Goal: Task Accomplishment & Management: Manage account settings

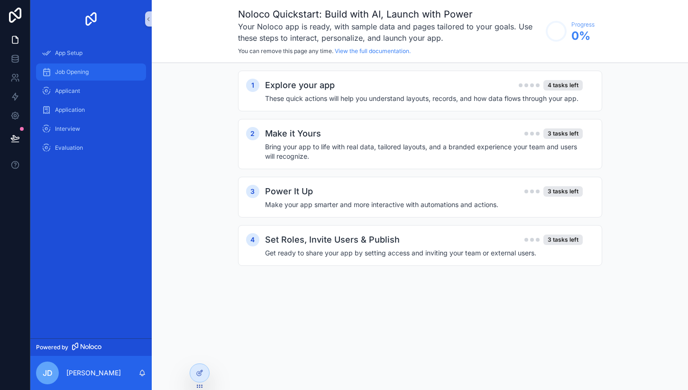
click at [81, 78] on div "Job Opening" at bounding box center [91, 71] width 99 height 15
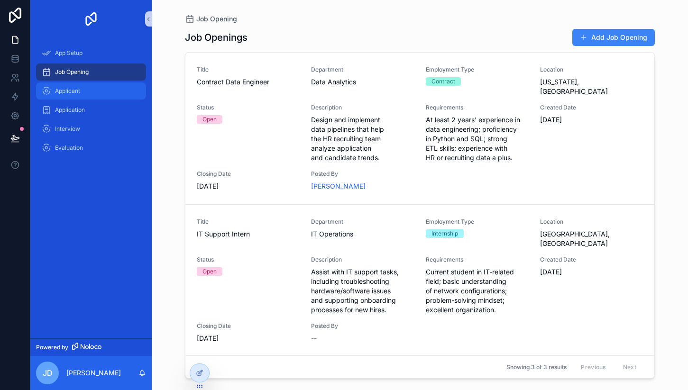
click at [78, 97] on div "Applicant" at bounding box center [91, 90] width 99 height 15
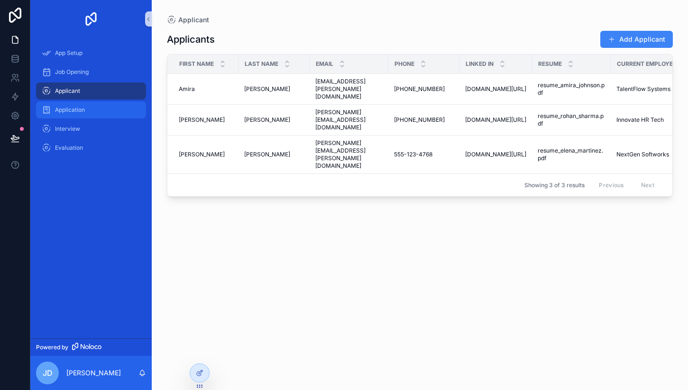
click at [77, 116] on div "Application" at bounding box center [91, 109] width 99 height 15
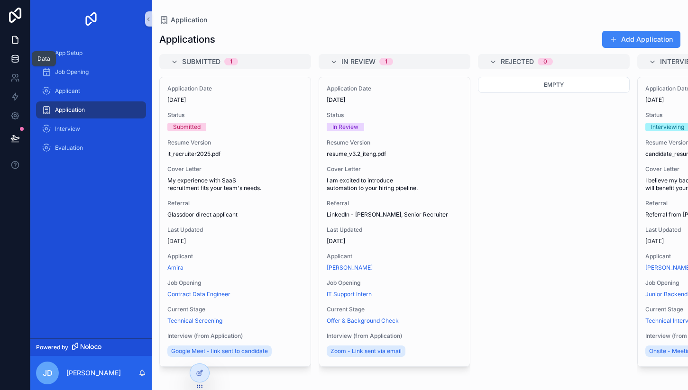
click at [14, 64] on link at bounding box center [15, 58] width 30 height 19
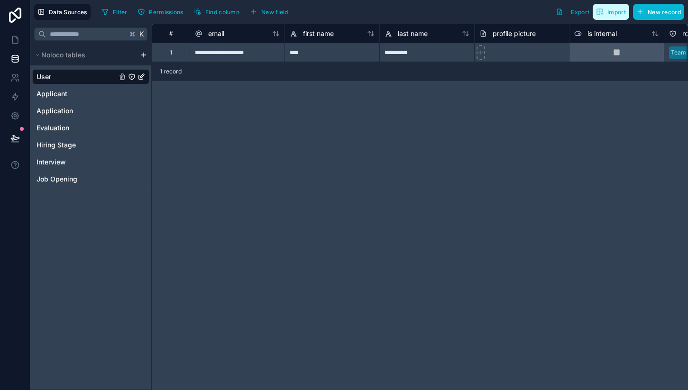
click at [610, 15] on span "Import" at bounding box center [616, 12] width 18 height 7
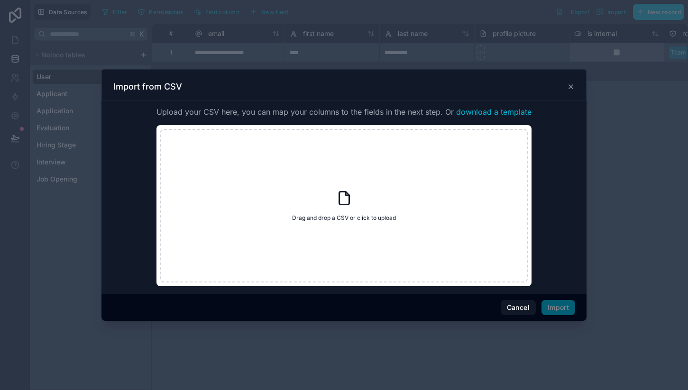
click at [570, 89] on icon at bounding box center [571, 87] width 8 height 8
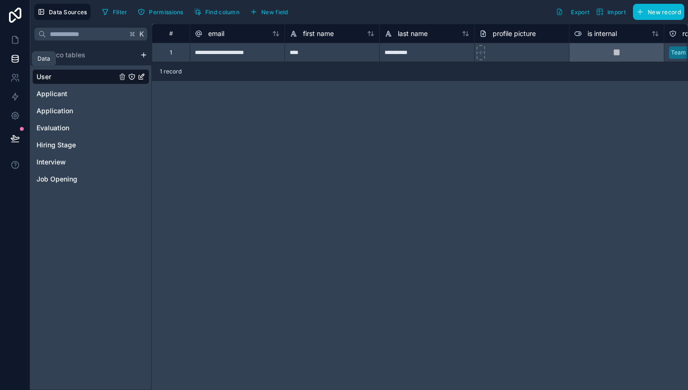
click at [16, 60] on icon at bounding box center [14, 58] width 9 height 9
click at [14, 78] on icon at bounding box center [14, 77] width 9 height 9
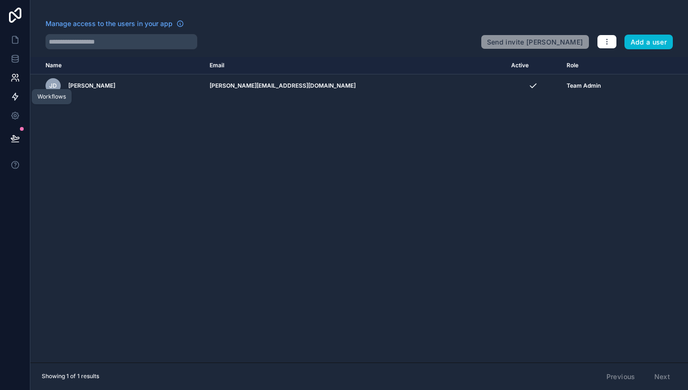
click at [13, 98] on icon at bounding box center [15, 96] width 6 height 7
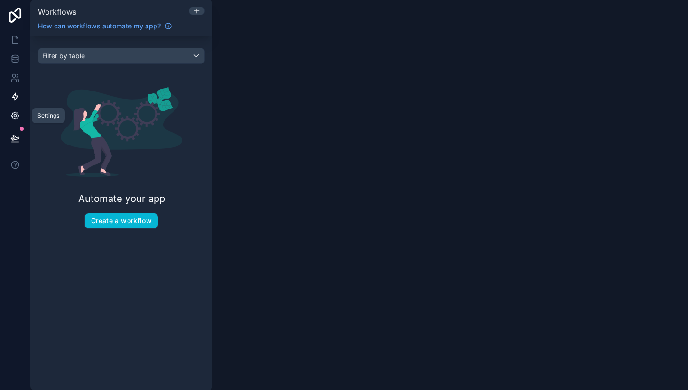
click at [14, 119] on icon at bounding box center [14, 115] width 7 height 7
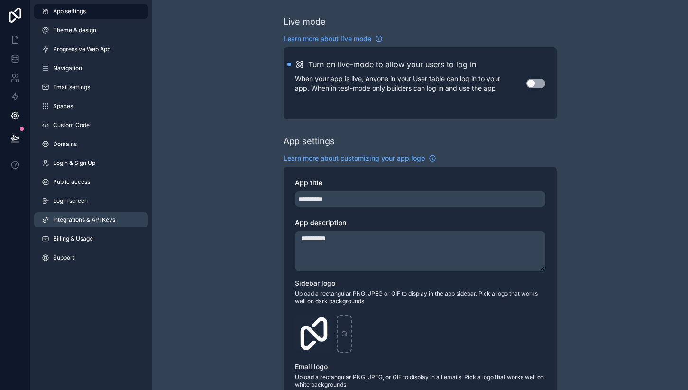
click at [87, 220] on span "Integrations & API Keys" at bounding box center [84, 220] width 62 height 8
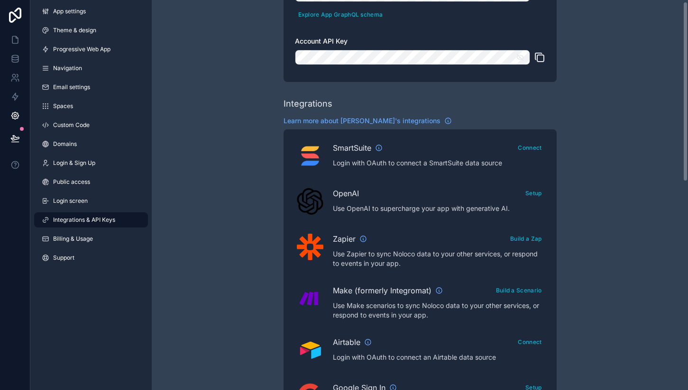
scroll to position [209, 0]
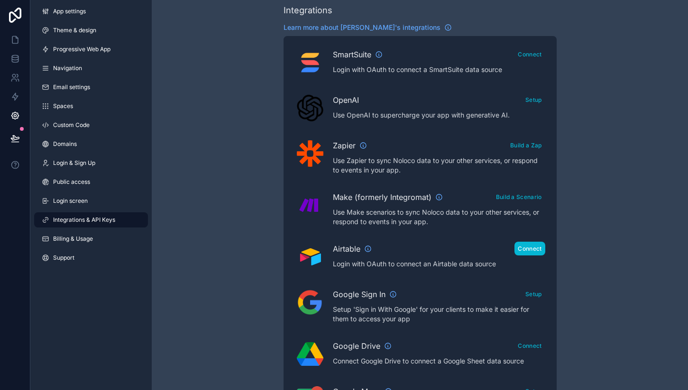
click at [533, 251] on button "Connect" at bounding box center [529, 249] width 30 height 14
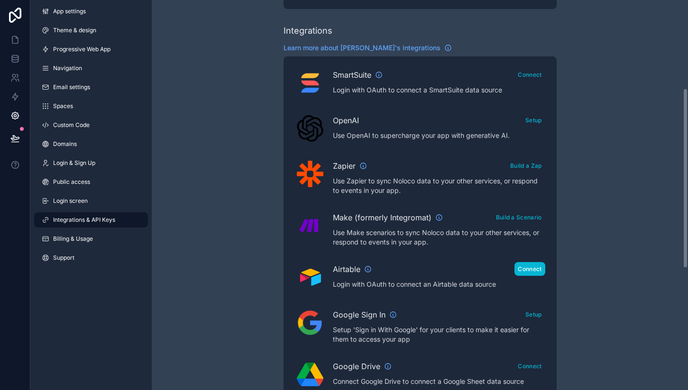
scroll to position [192, 0]
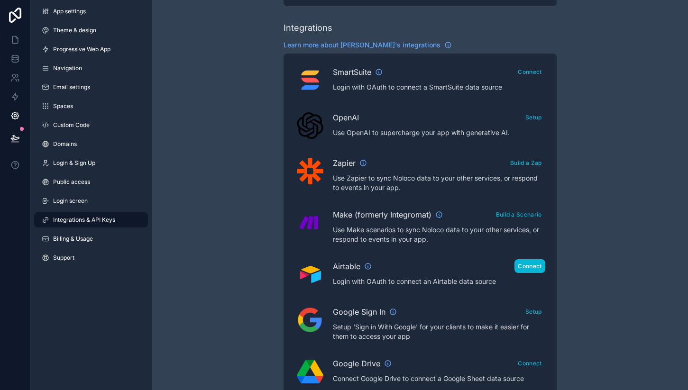
click at [522, 269] on button "Connect" at bounding box center [529, 266] width 30 height 14
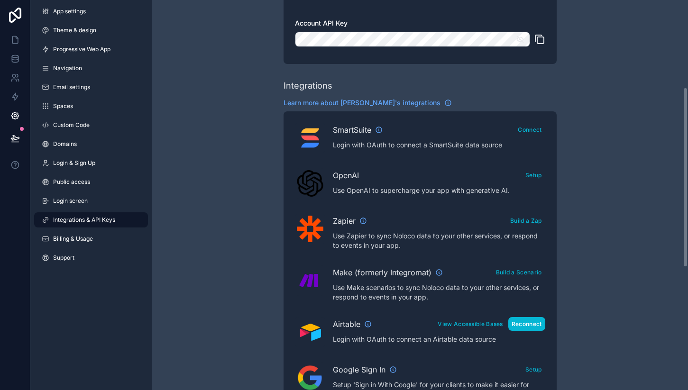
scroll to position [0, 0]
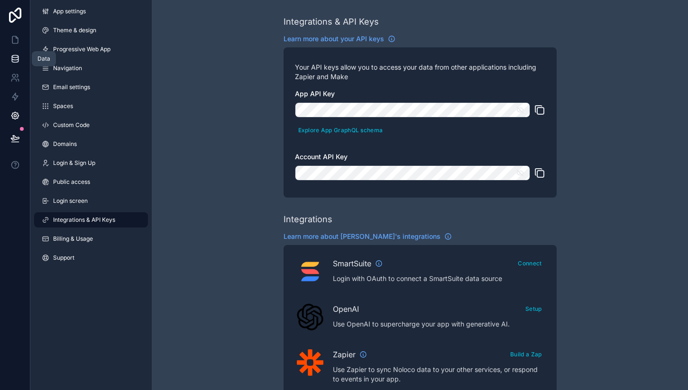
click at [12, 59] on icon at bounding box center [15, 61] width 6 height 4
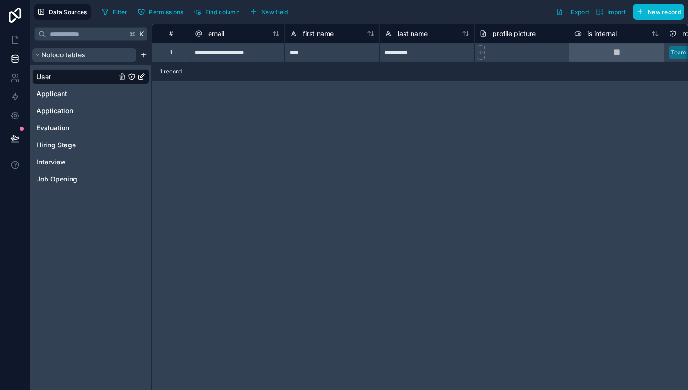
click at [116, 55] on button "Noloco tables" at bounding box center [84, 54] width 104 height 13
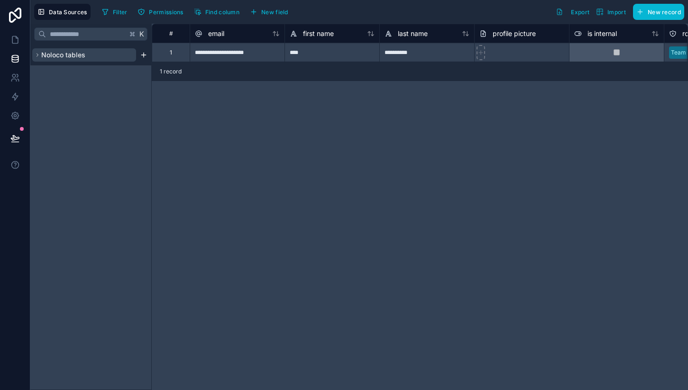
click at [113, 56] on button "Noloco tables" at bounding box center [84, 54] width 104 height 13
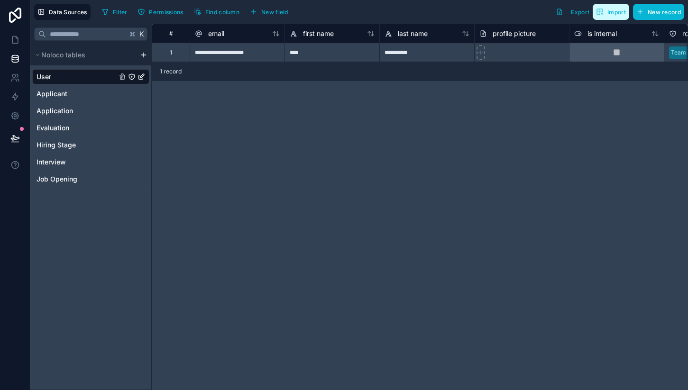
click at [607, 15] on span "Import" at bounding box center [611, 12] width 30 height 8
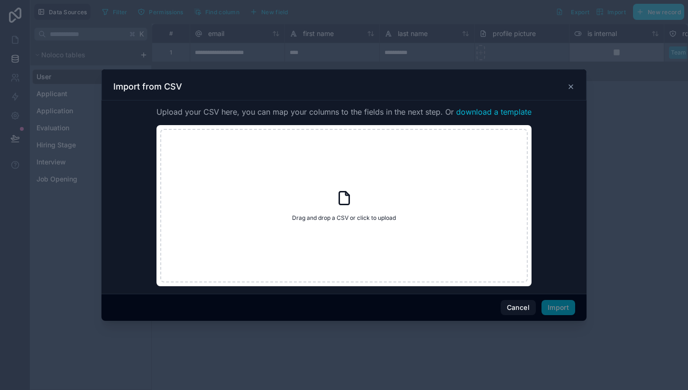
click at [286, 320] on div "Cancel Import" at bounding box center [343, 307] width 485 height 27
click at [521, 310] on button "Cancel" at bounding box center [518, 307] width 35 height 15
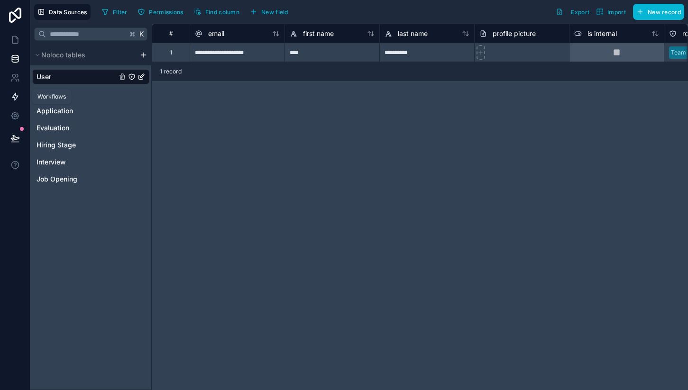
click at [15, 96] on icon at bounding box center [14, 96] width 9 height 9
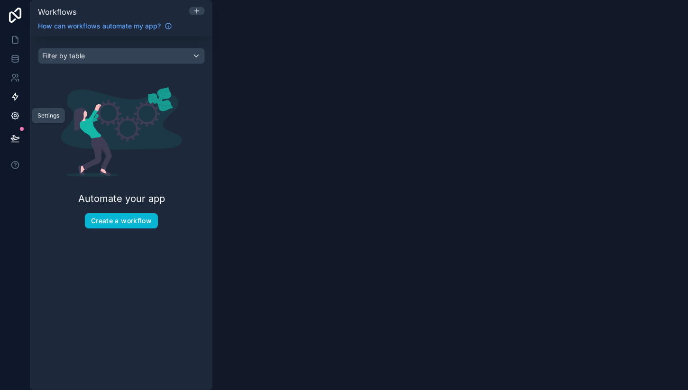
click at [13, 118] on icon at bounding box center [14, 115] width 9 height 9
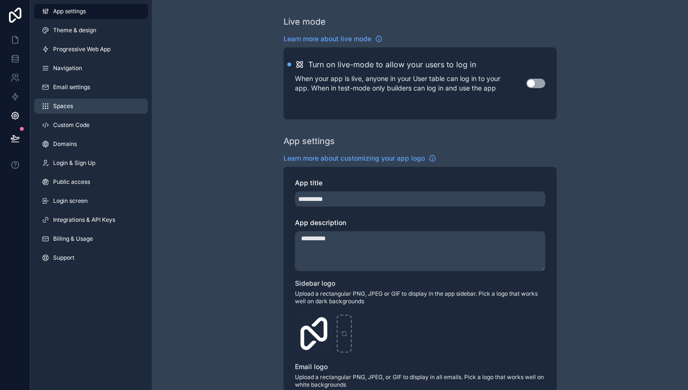
click at [77, 112] on link "Spaces" at bounding box center [91, 106] width 114 height 15
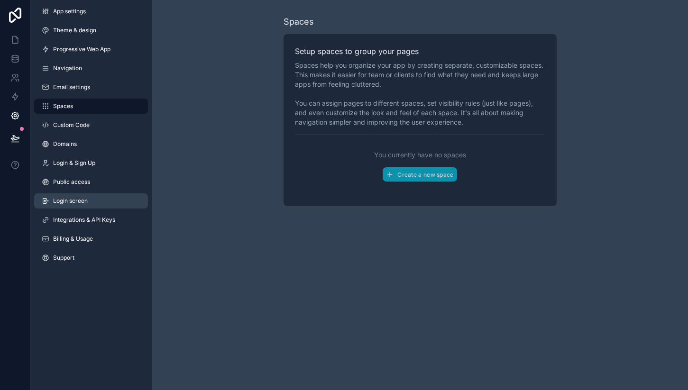
click at [73, 198] on span "Login screen" at bounding box center [70, 201] width 35 height 8
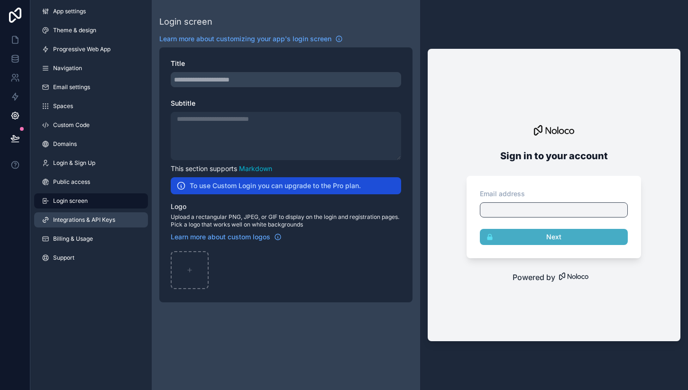
click at [71, 224] on link "Integrations & API Keys" at bounding box center [91, 219] width 114 height 15
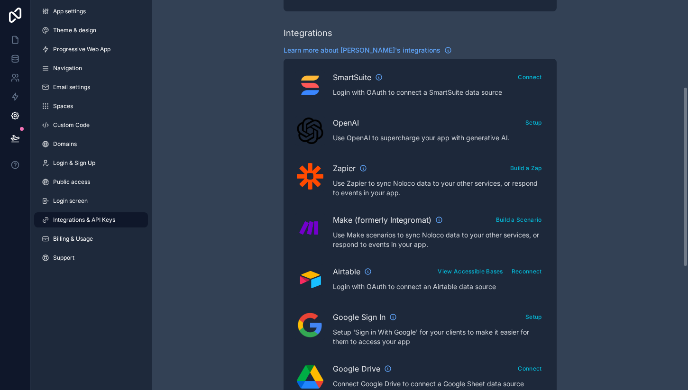
scroll to position [190, 0]
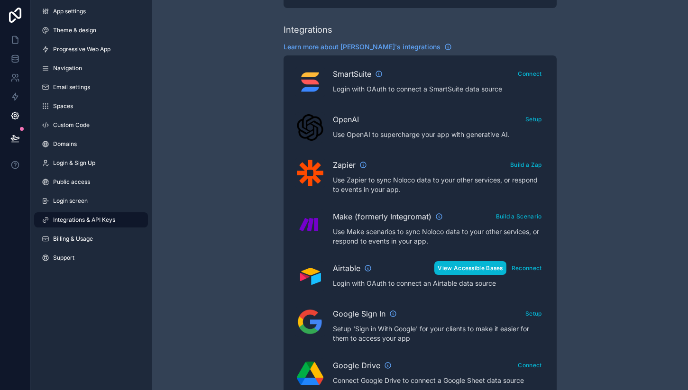
click at [463, 268] on button "View Accessible Bases" at bounding box center [470, 268] width 72 height 14
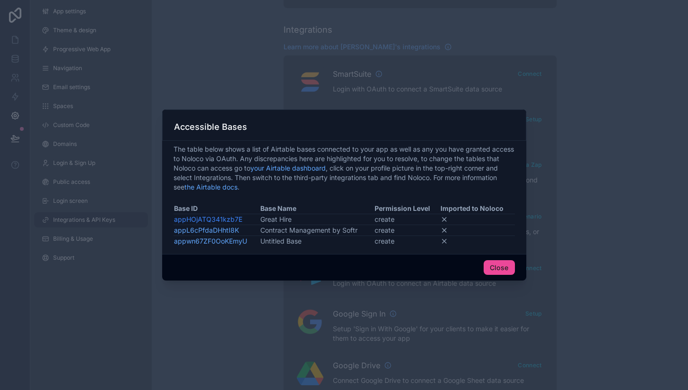
click at [202, 219] on link "appHOjATQ341kzb7E" at bounding box center [208, 219] width 68 height 8
click at [501, 267] on button "Close" at bounding box center [499, 267] width 31 height 15
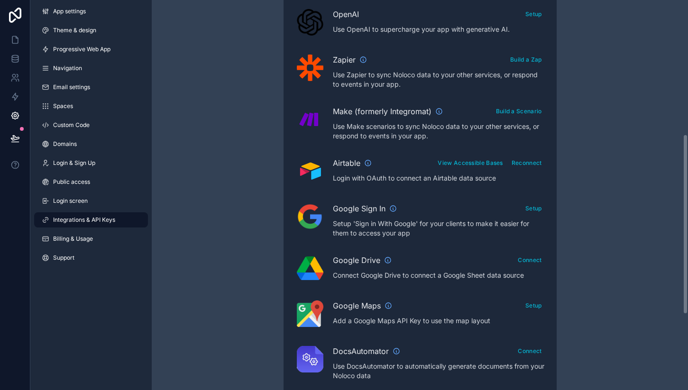
scroll to position [294, 0]
click at [115, 16] on link "App settings" at bounding box center [91, 11] width 114 height 15
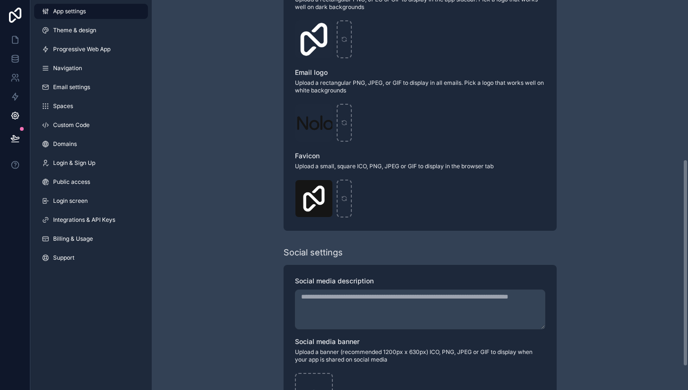
scroll to position [344, 0]
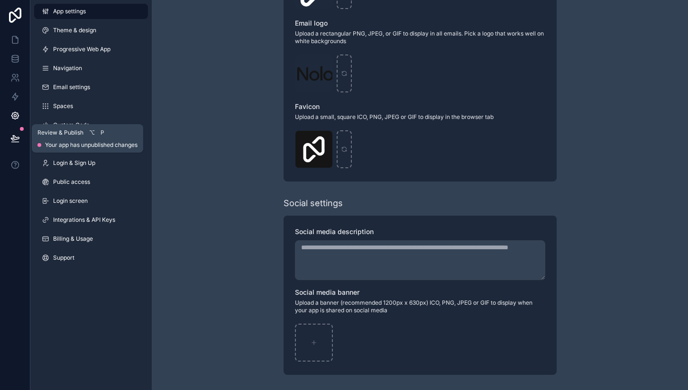
click at [15, 135] on icon at bounding box center [14, 138] width 9 height 9
click at [14, 116] on icon at bounding box center [14, 115] width 9 height 9
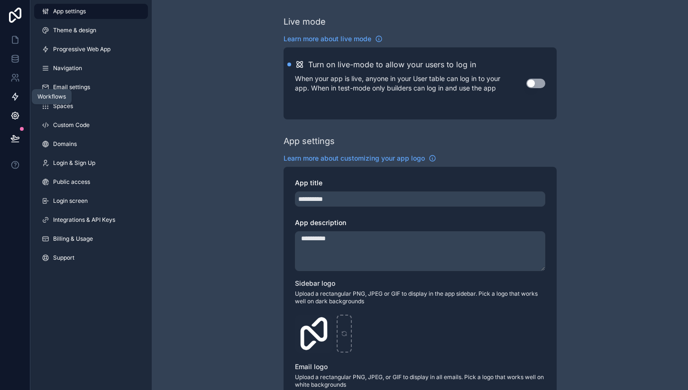
click at [14, 96] on icon at bounding box center [14, 96] width 9 height 9
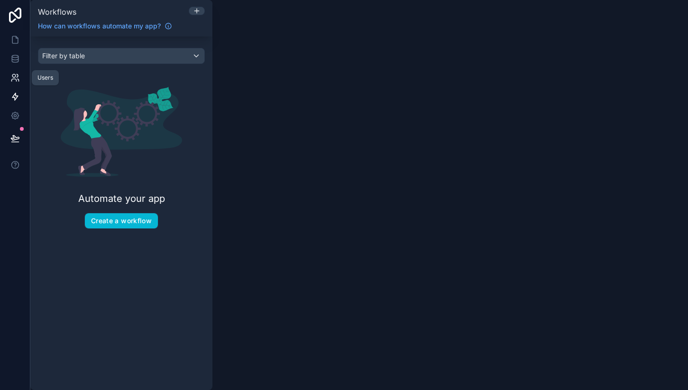
click at [15, 76] on icon at bounding box center [13, 75] width 3 height 3
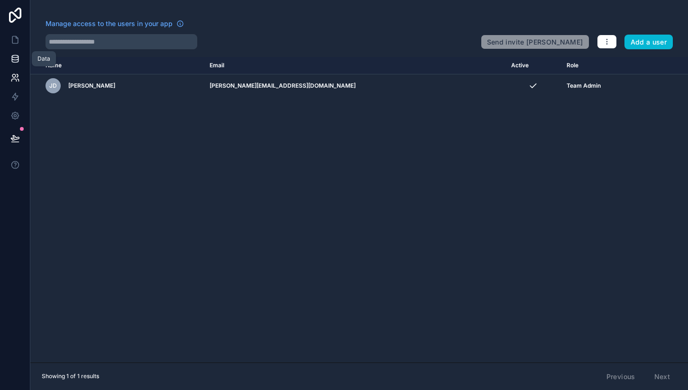
click at [17, 61] on icon at bounding box center [14, 58] width 9 height 9
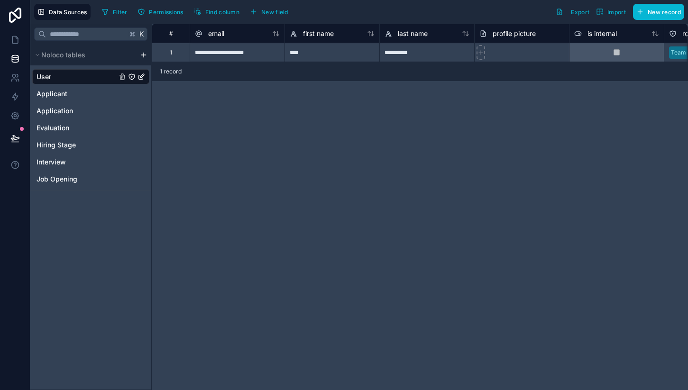
click at [146, 57] on html "**********" at bounding box center [344, 195] width 688 height 390
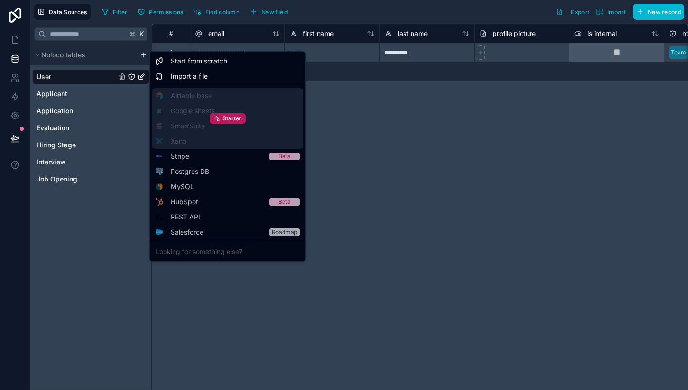
click at [227, 106] on div "Starter" at bounding box center [228, 118] width 152 height 61
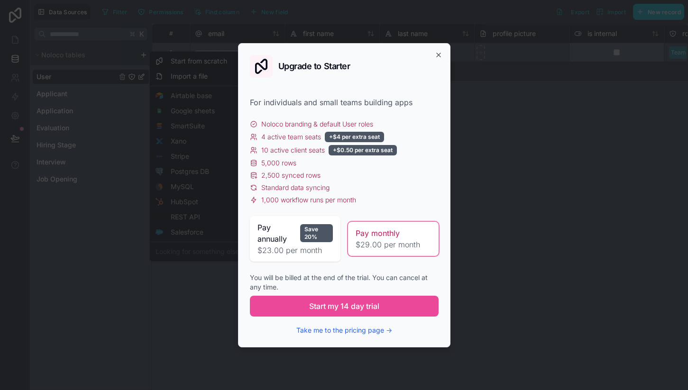
click at [362, 248] on span "$29.00 per month" at bounding box center [393, 244] width 75 height 11
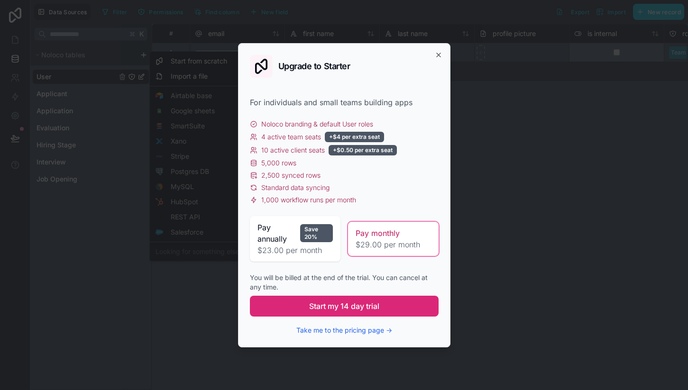
click at [316, 304] on span "Start my 14 day trial" at bounding box center [344, 306] width 70 height 11
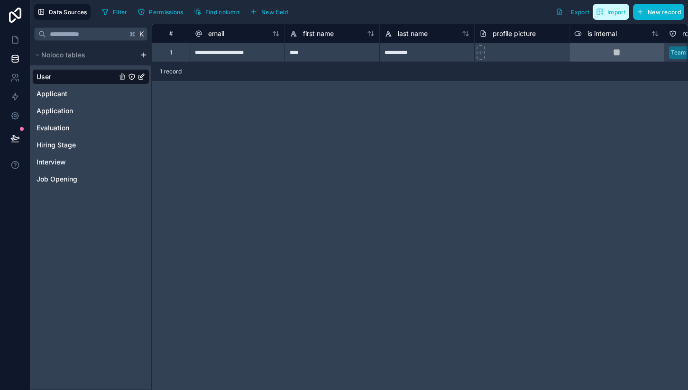
click at [621, 11] on span "Import" at bounding box center [616, 12] width 18 height 7
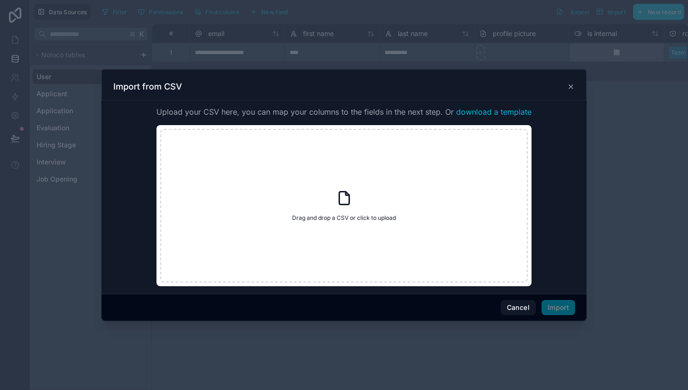
click at [570, 86] on icon at bounding box center [571, 87] width 4 height 4
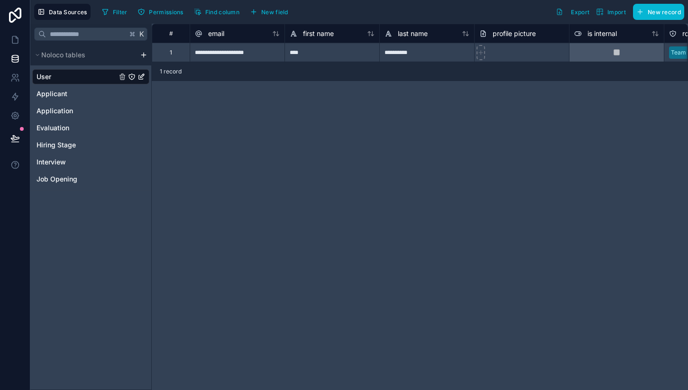
click at [145, 54] on html "**********" at bounding box center [344, 195] width 688 height 390
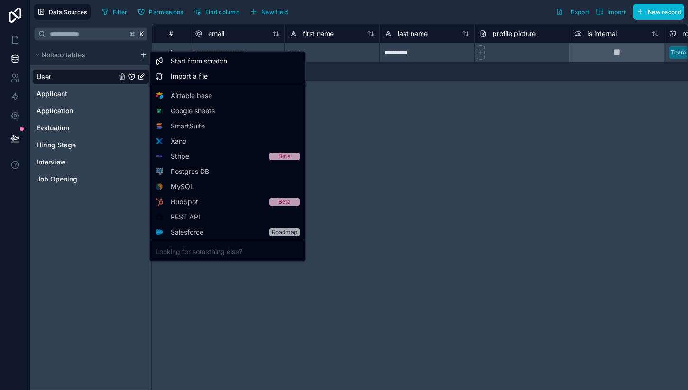
click at [79, 217] on html "**********" at bounding box center [344, 195] width 688 height 390
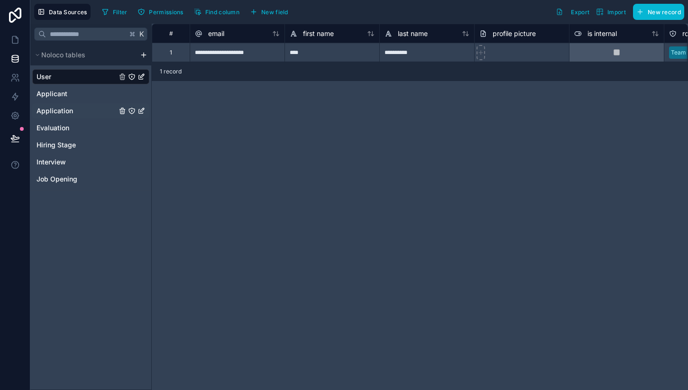
click at [62, 106] on link "Application" at bounding box center [90, 110] width 117 height 15
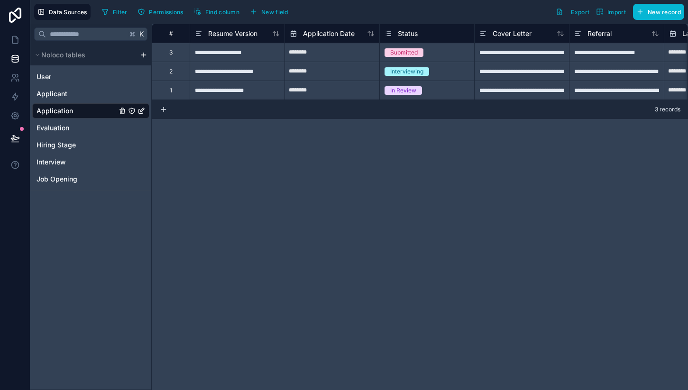
click at [141, 109] on icon "Application" at bounding box center [141, 111] width 8 height 8
click at [229, 170] on div "**********" at bounding box center [420, 207] width 536 height 366
click at [18, 34] on link at bounding box center [15, 39] width 30 height 19
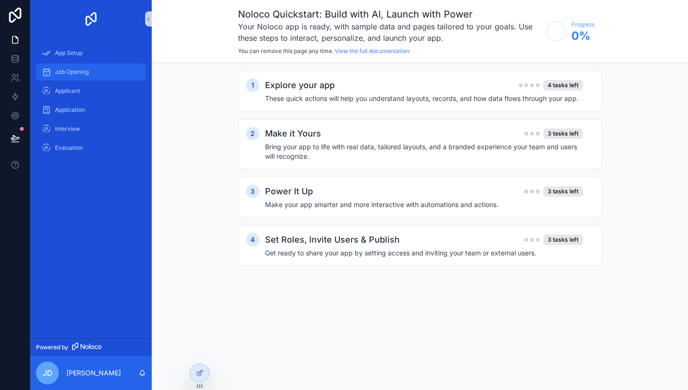
click at [87, 69] on span "Job Opening" at bounding box center [72, 72] width 34 height 8
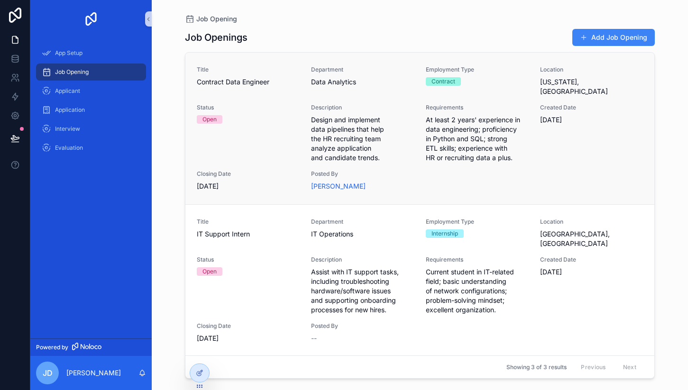
scroll to position [125, 0]
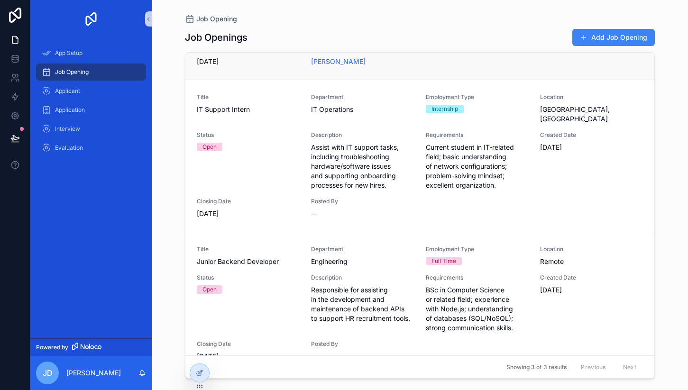
click at [430, 152] on span "Current student in IT-related field; basic understanding of network configurati…" at bounding box center [477, 166] width 103 height 47
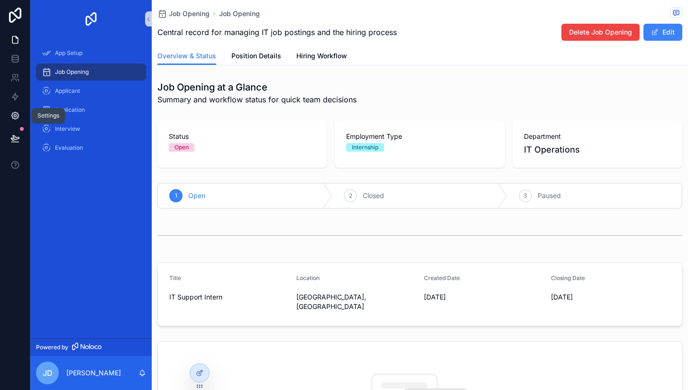
click at [16, 118] on icon at bounding box center [14, 115] width 7 height 7
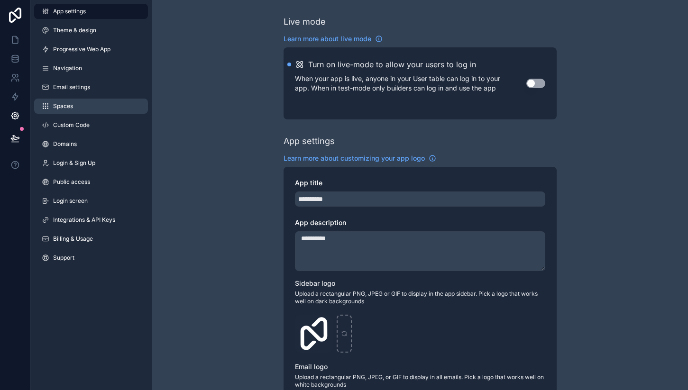
click at [63, 106] on span "Spaces" at bounding box center [63, 106] width 20 height 8
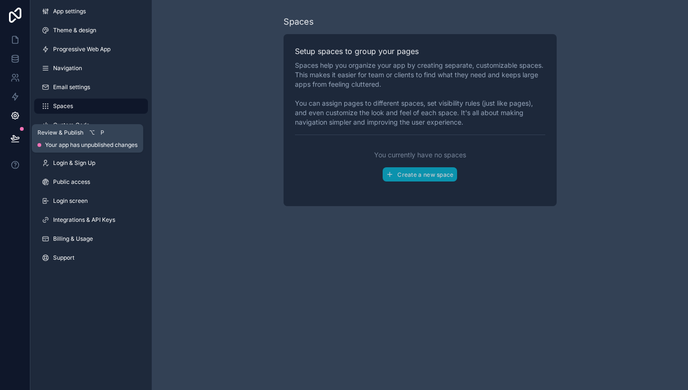
click at [15, 136] on icon at bounding box center [14, 138] width 9 height 9
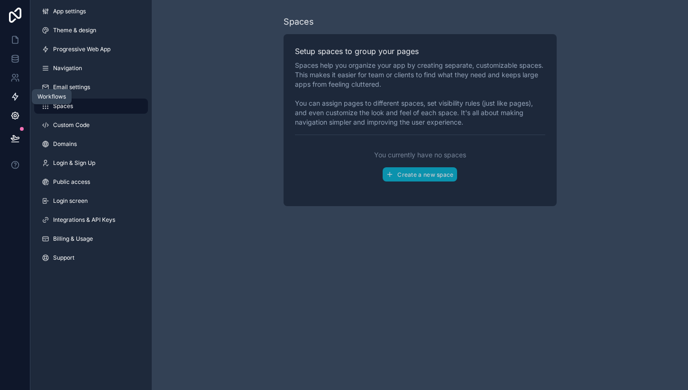
click at [20, 93] on link at bounding box center [15, 96] width 30 height 19
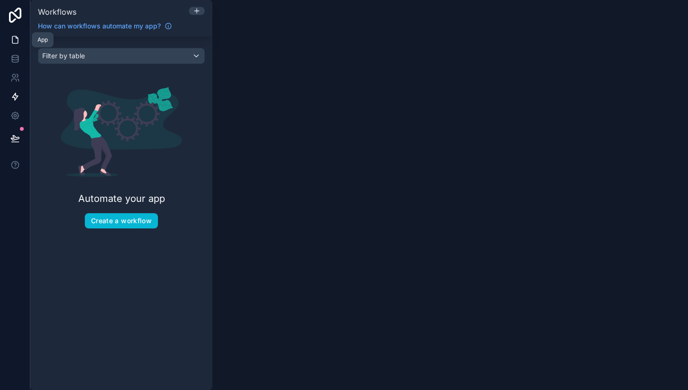
click at [18, 36] on icon at bounding box center [14, 39] width 9 height 9
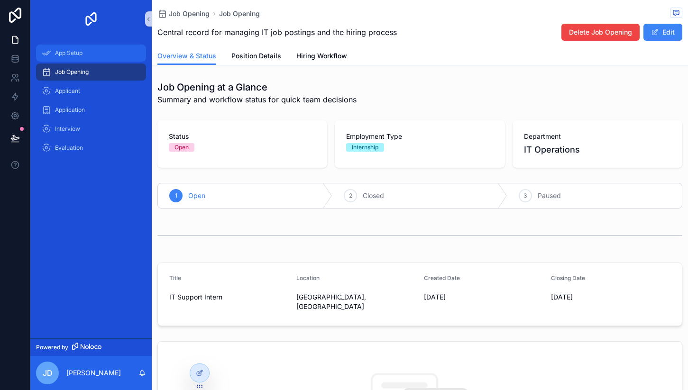
click at [72, 56] on span "App Setup" at bounding box center [68, 53] width 27 height 8
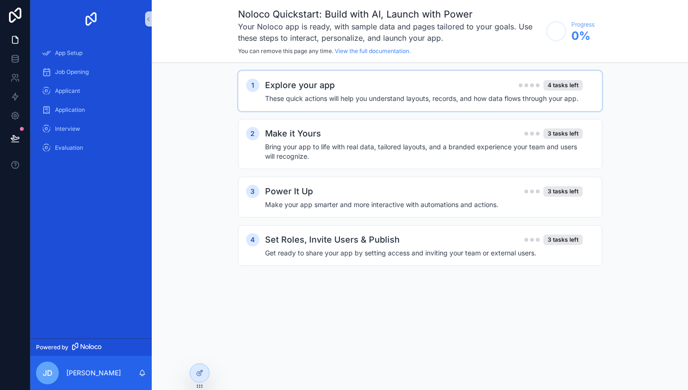
click at [272, 107] on div "1 Explore your app 4 tasks left These quick actions will help you understand la…" at bounding box center [420, 91] width 364 height 41
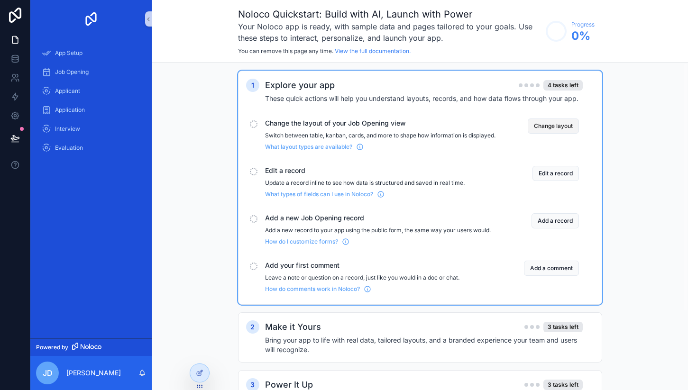
click at [565, 122] on button "Change layout" at bounding box center [553, 126] width 51 height 15
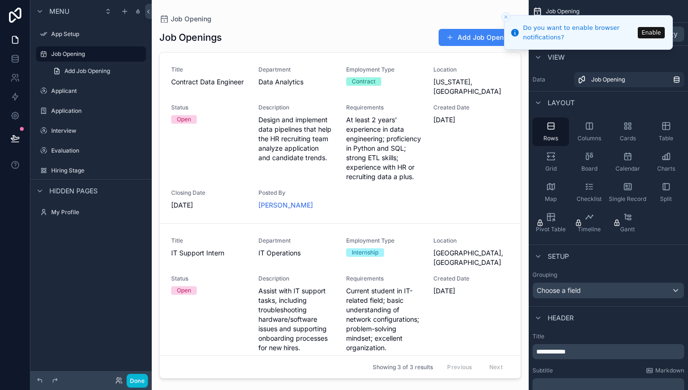
click at [507, 18] on icon "Close toast" at bounding box center [506, 17] width 6 height 6
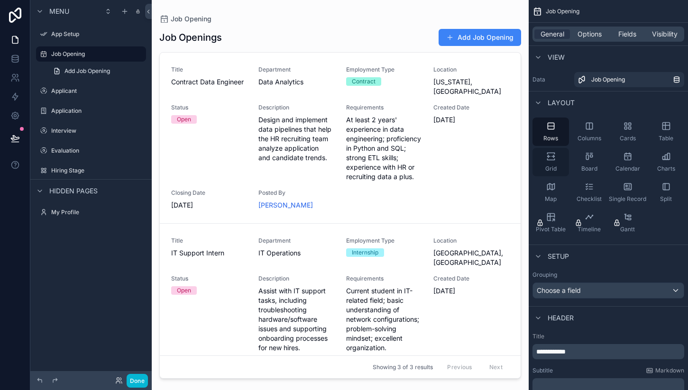
click at [556, 158] on div "Grid" at bounding box center [550, 162] width 37 height 28
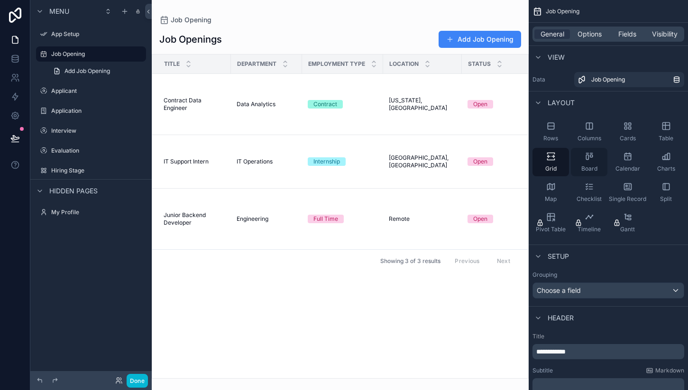
click at [589, 160] on icon "scrollable content" at bounding box center [589, 156] width 9 height 9
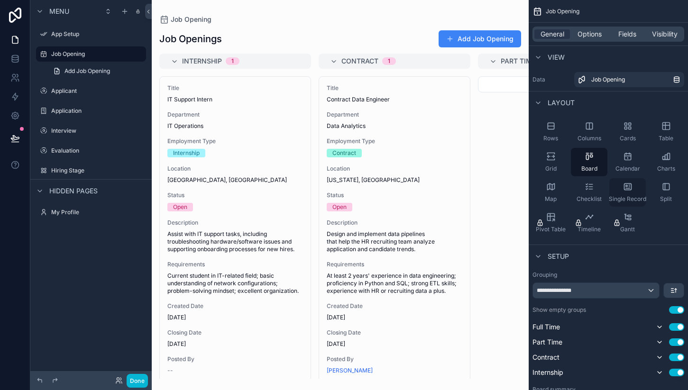
click at [629, 189] on icon "scrollable content" at bounding box center [627, 186] width 9 height 9
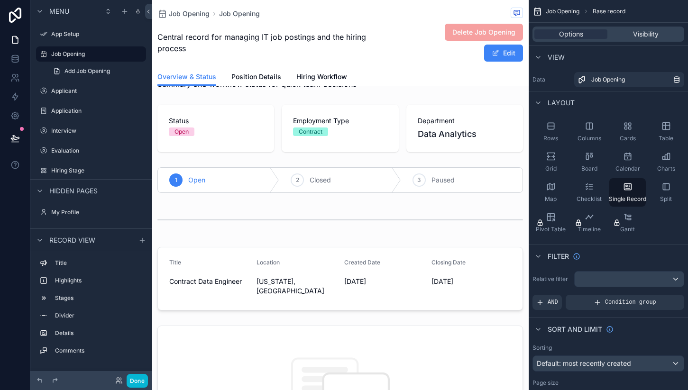
scroll to position [30, 0]
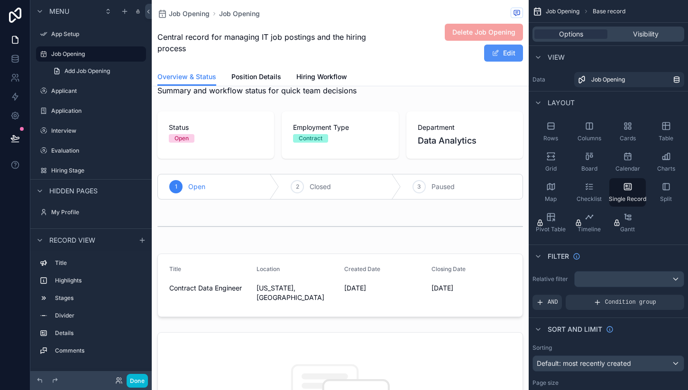
click at [496, 54] on span "scrollable content" at bounding box center [496, 53] width 8 height 8
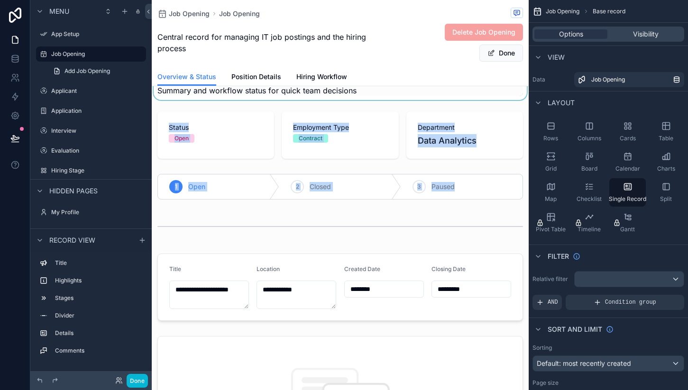
drag, startPoint x: 358, startPoint y: 177, endPoint x: 357, endPoint y: 92, distance: 85.3
click at [357, 92] on div "**********" at bounding box center [340, 322] width 377 height 508
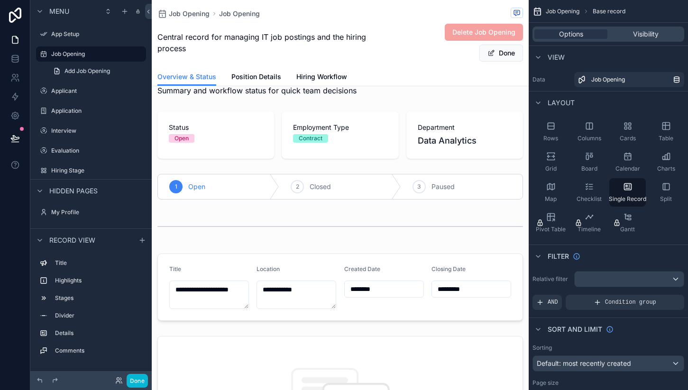
click at [319, 209] on div "**********" at bounding box center [340, 322] width 377 height 508
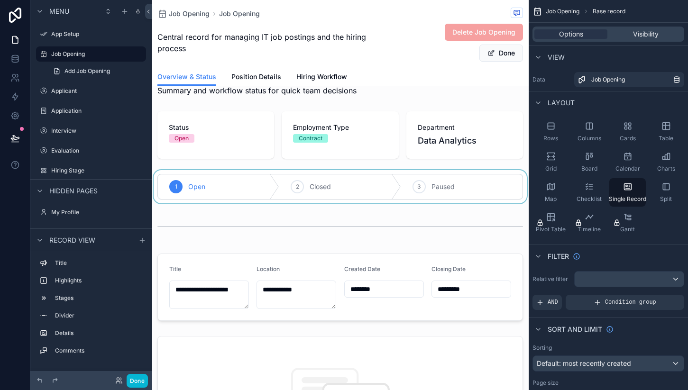
click at [272, 193] on div "scrollable content" at bounding box center [340, 186] width 377 height 33
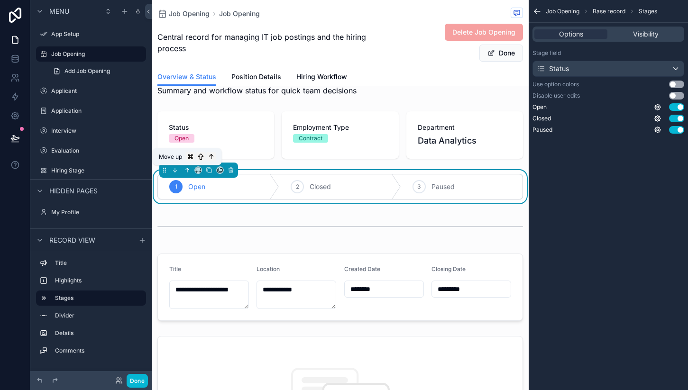
click at [187, 171] on icon "scrollable content" at bounding box center [187, 170] width 7 height 7
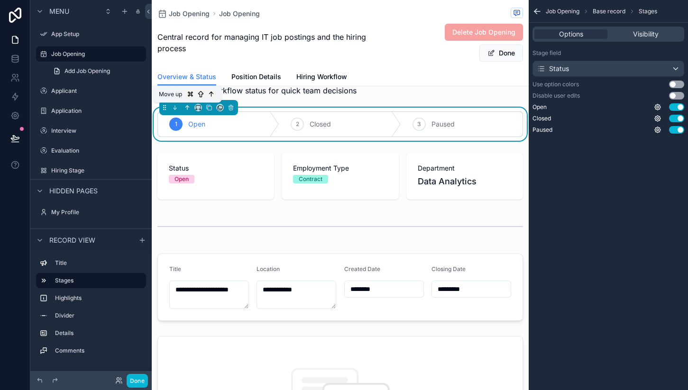
click at [188, 110] on icon "scrollable content" at bounding box center [187, 107] width 7 height 7
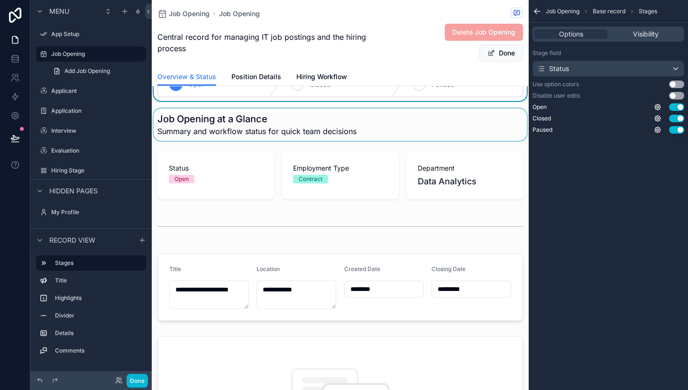
scroll to position [0, 0]
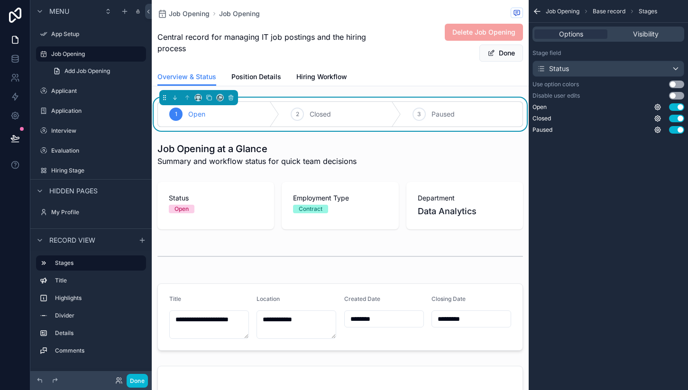
click at [608, 194] on div "Job Opening Base record Stages Options Visibility Stage field Status Use option…" at bounding box center [608, 195] width 159 height 390
click at [131, 383] on button "Done" at bounding box center [137, 381] width 21 height 14
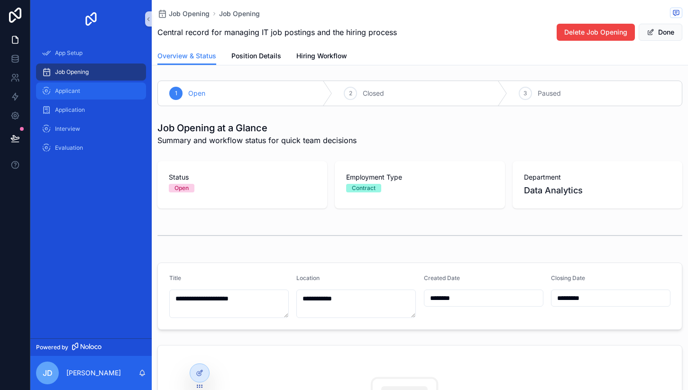
click at [102, 87] on div "Applicant" at bounding box center [91, 90] width 99 height 15
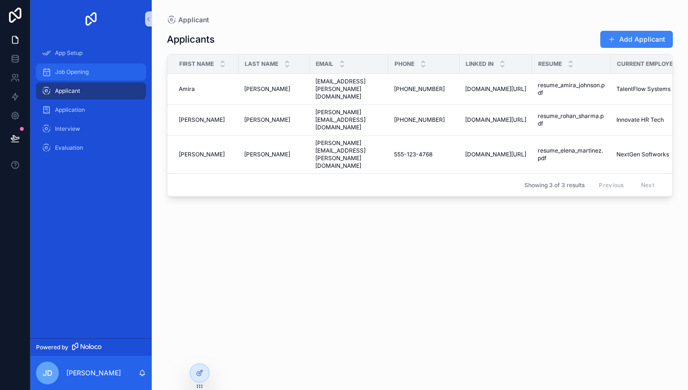
click at [89, 66] on div "Job Opening" at bounding box center [91, 71] width 99 height 15
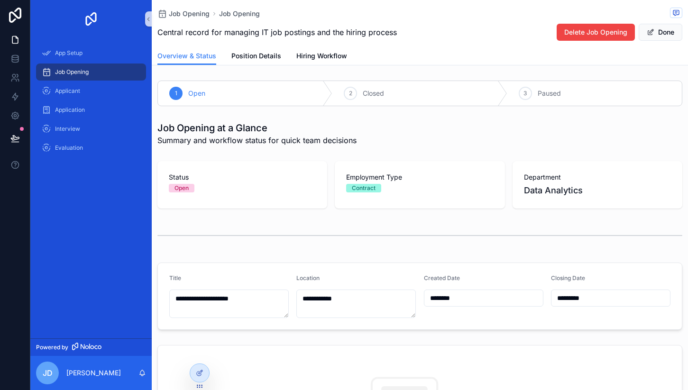
click at [302, 92] on div "1 Open" at bounding box center [245, 93] width 174 height 25
click at [393, 88] on div "2 Closed" at bounding box center [419, 93] width 174 height 25
click at [368, 90] on span "Closed" at bounding box center [373, 93] width 21 height 9
click at [544, 96] on span "Paused" at bounding box center [549, 93] width 23 height 9
click at [307, 55] on span "Hiring Workflow" at bounding box center [321, 55] width 51 height 9
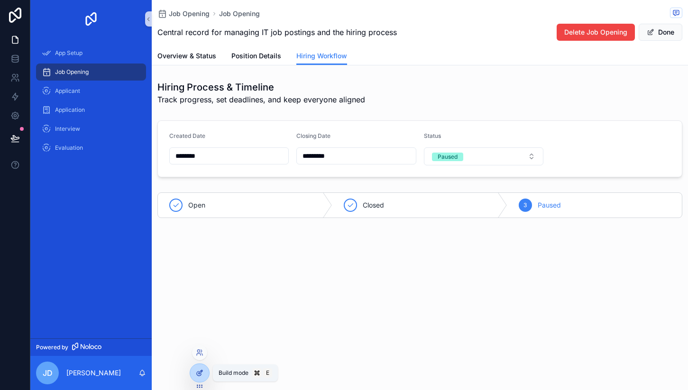
click at [200, 372] on icon at bounding box center [200, 373] width 8 height 8
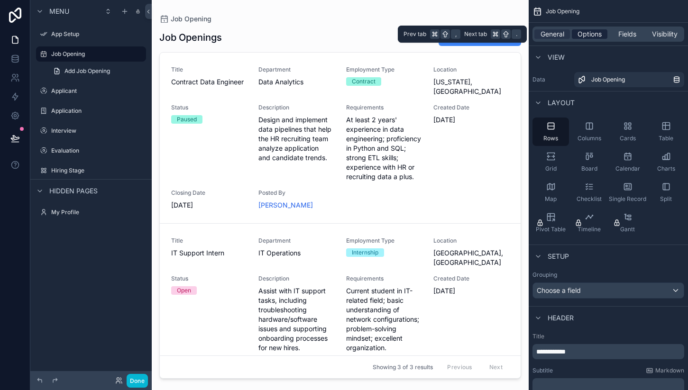
click at [587, 37] on span "Options" at bounding box center [589, 33] width 24 height 9
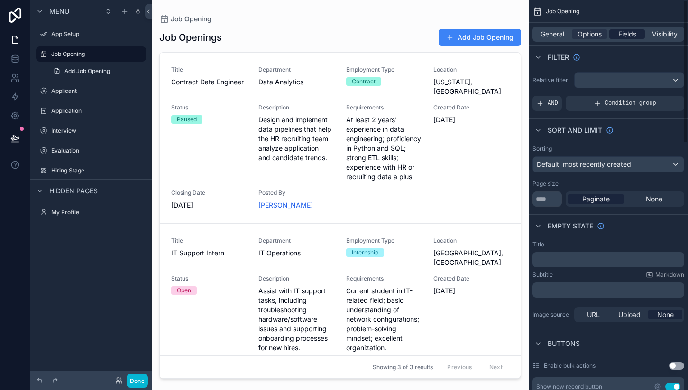
click at [627, 36] on span "Fields" at bounding box center [627, 33] width 18 height 9
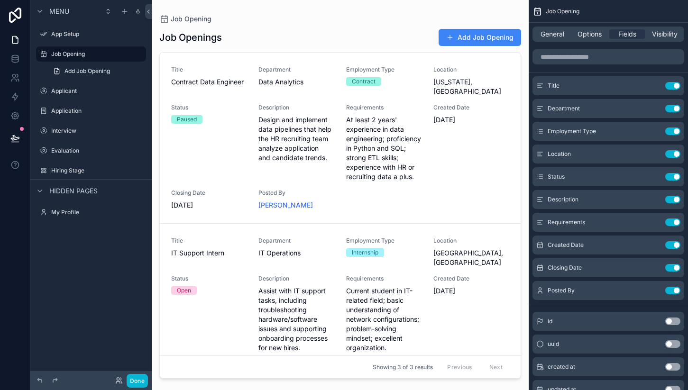
click at [381, 30] on div "scrollable content" at bounding box center [340, 189] width 377 height 379
click at [448, 34] on span "scrollable content" at bounding box center [450, 38] width 8 height 8
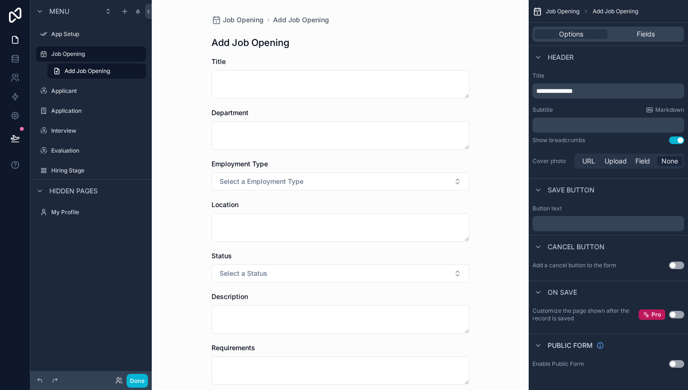
click at [459, 108] on form "Title Department Employment Type Select a Employment Type Location Status Selec…" at bounding box center [340, 327] width 258 height 540
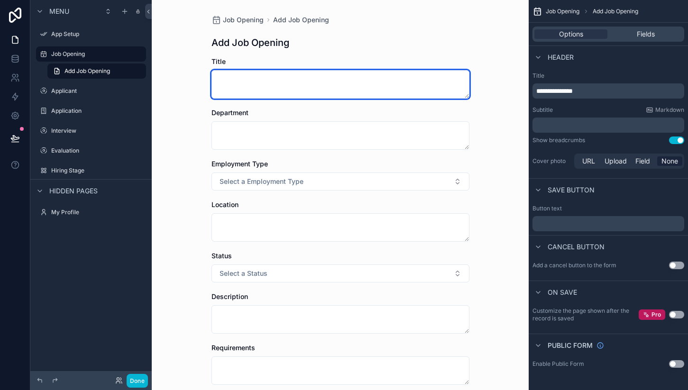
click at [415, 89] on textarea "scrollable content" at bounding box center [340, 84] width 258 height 28
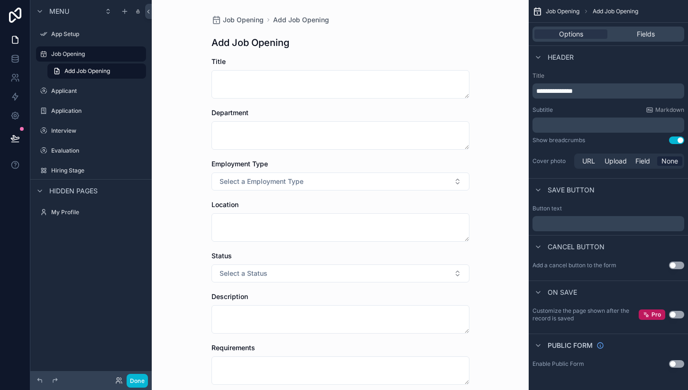
click at [379, 56] on div "Job Opening Add Job Opening Add Job Opening Title Department Employment Type Se…" at bounding box center [340, 298] width 273 height 596
click at [642, 34] on span "Fields" at bounding box center [646, 33] width 18 height 9
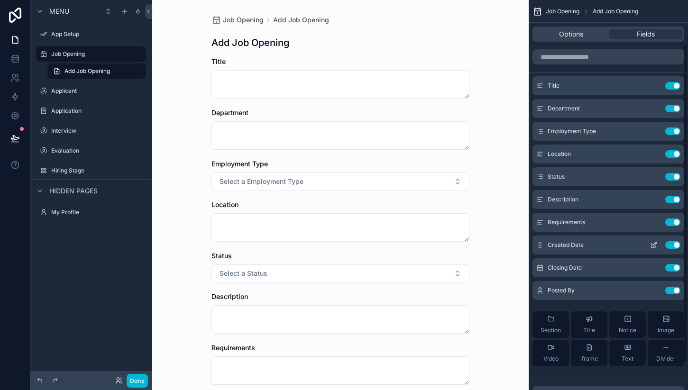
scroll to position [87, 0]
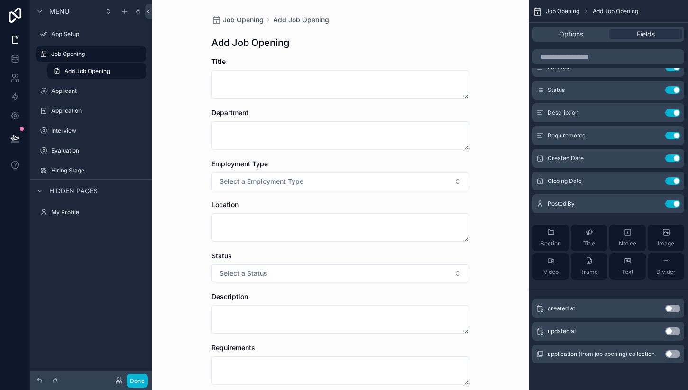
drag, startPoint x: 599, startPoint y: 266, endPoint x: 486, endPoint y: 207, distance: 127.5
click at [486, 207] on div "App Setup Job Opening Applicant Application Interview Evaluation My Profile Pow…" at bounding box center [420, 195] width 536 height 390
click at [583, 271] on span "iframe" at bounding box center [589, 272] width 18 height 8
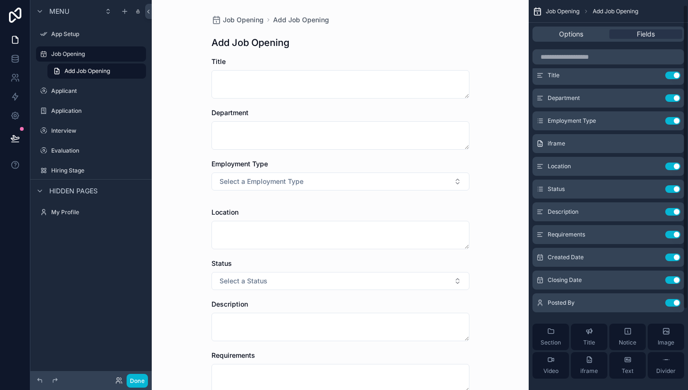
scroll to position [4, 0]
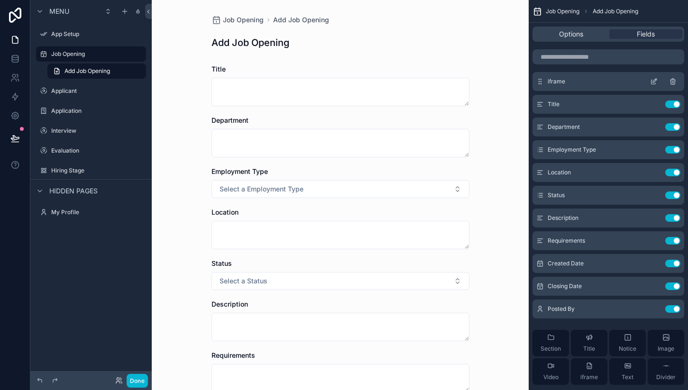
click at [655, 83] on icon "scrollable content" at bounding box center [654, 82] width 8 height 8
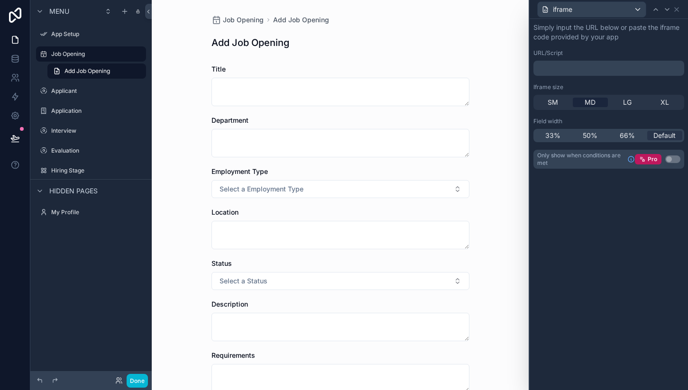
click at [607, 71] on p "﻿" at bounding box center [609, 68] width 145 height 9
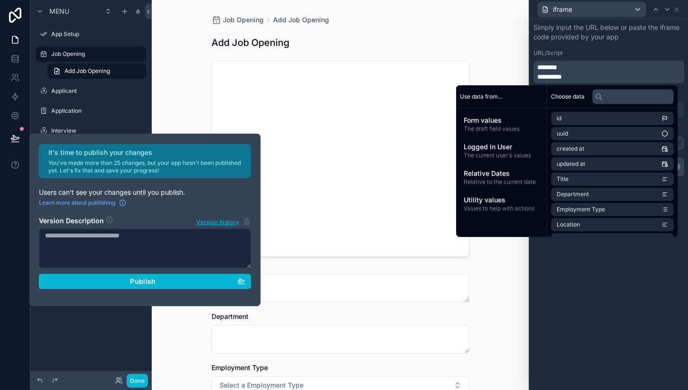
scroll to position [0, 0]
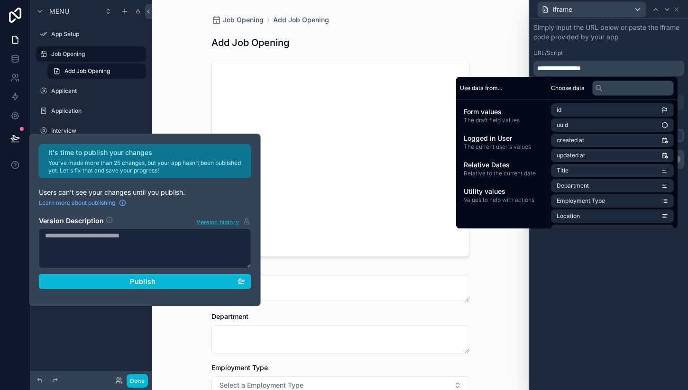
click at [635, 293] on div "**********" at bounding box center [609, 204] width 158 height 371
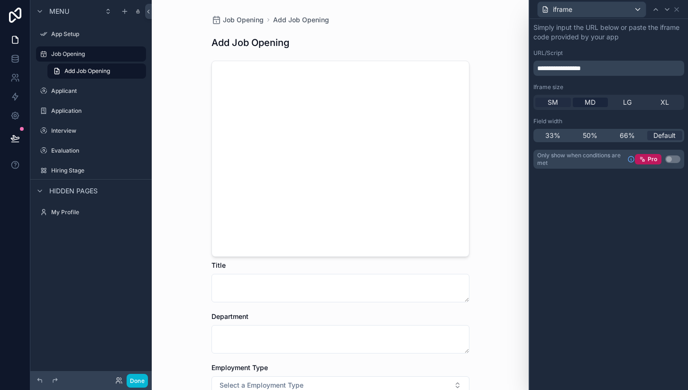
click at [554, 102] on span "SM" at bounding box center [553, 102] width 10 height 9
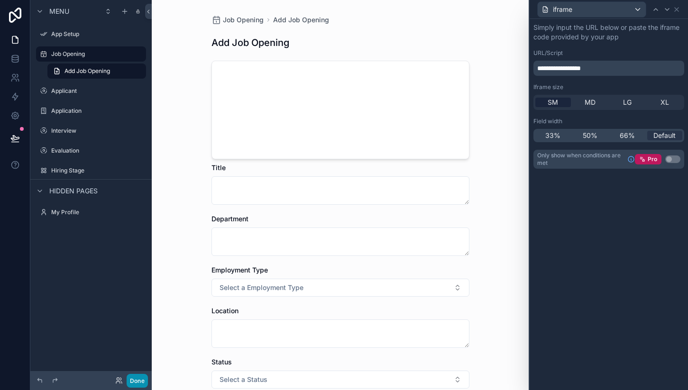
click at [144, 376] on button "Done" at bounding box center [137, 381] width 21 height 14
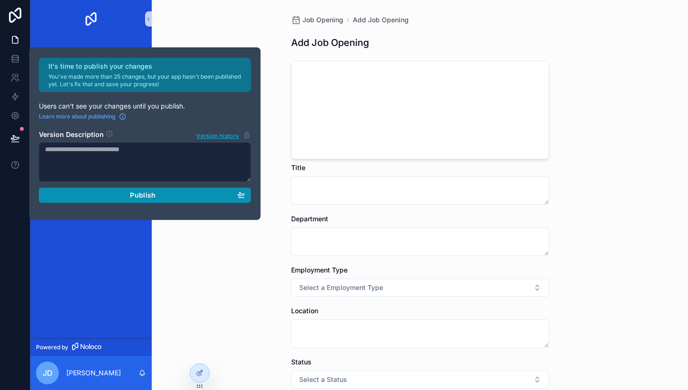
click at [98, 196] on div "Publish" at bounding box center [145, 195] width 200 height 9
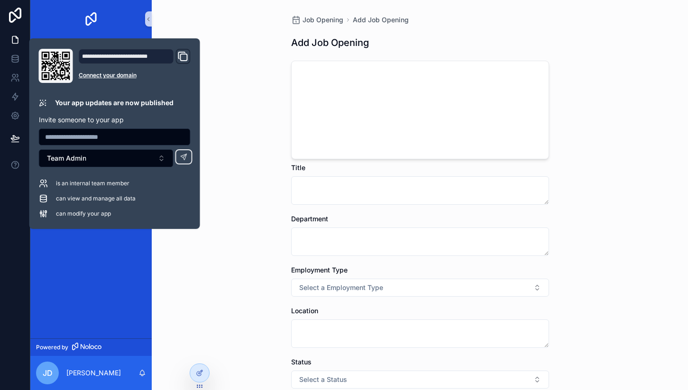
click at [184, 55] on icon "Domain and Custom Link" at bounding box center [182, 56] width 11 height 11
click at [492, 9] on div "Job Opening Add Job Opening Add Job Opening Title Department Employment Type Se…" at bounding box center [420, 351] width 273 height 703
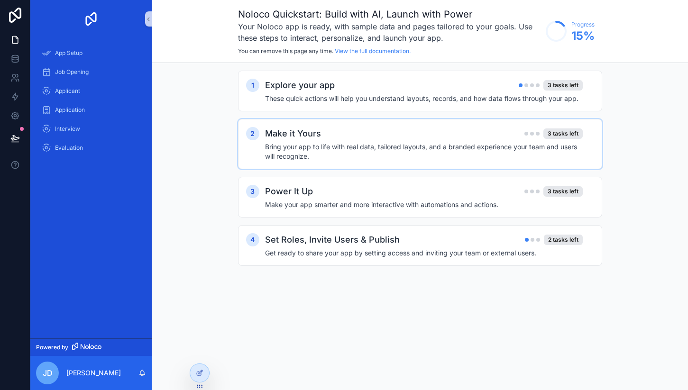
click at [337, 144] on h4 "Bring your app to life with real data, tailored layouts, and a branded experien…" at bounding box center [424, 151] width 318 height 19
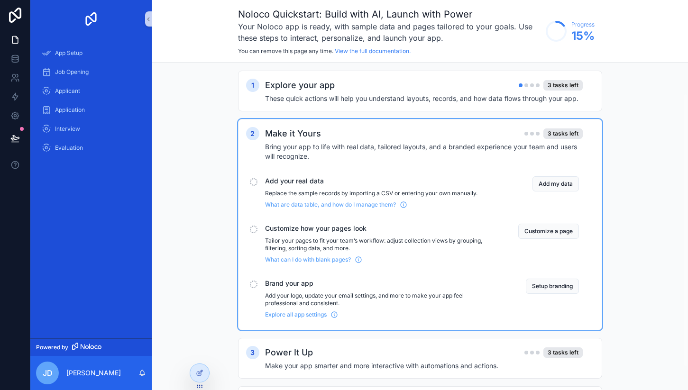
scroll to position [64, 0]
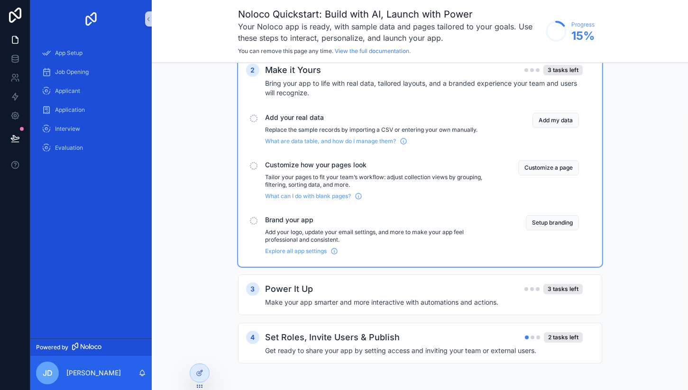
click at [347, 232] on p "Add your logo, update your email settings, and more to make your app feel profe…" at bounding box center [380, 236] width 230 height 15
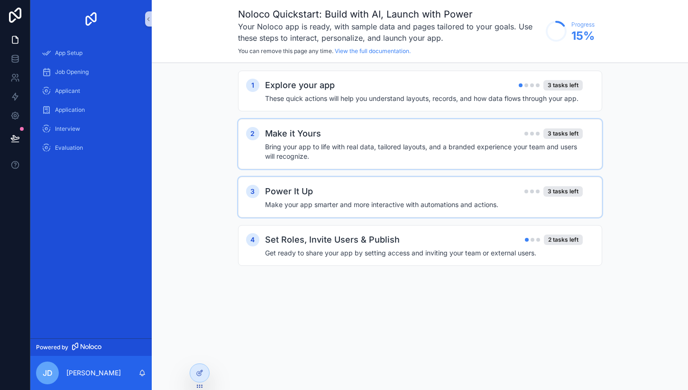
click at [349, 200] on h4 "Make your app smarter and more interactive with automations and actions." at bounding box center [424, 204] width 318 height 9
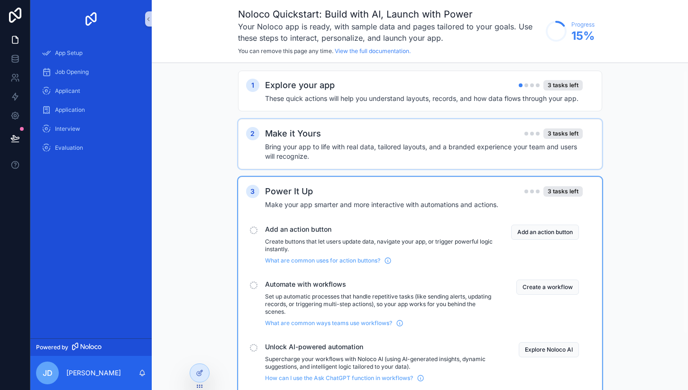
scroll to position [79, 0]
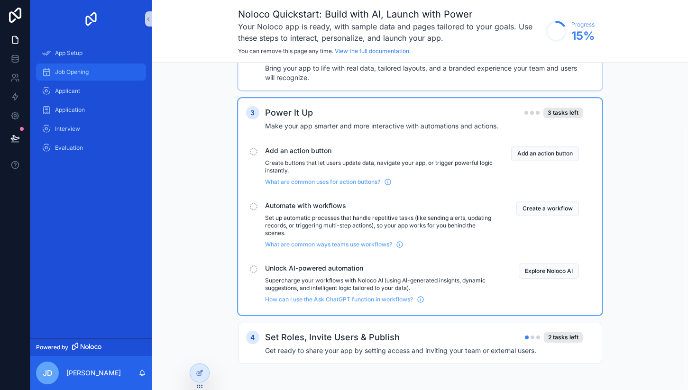
click at [91, 72] on div "Job Opening" at bounding box center [91, 71] width 99 height 15
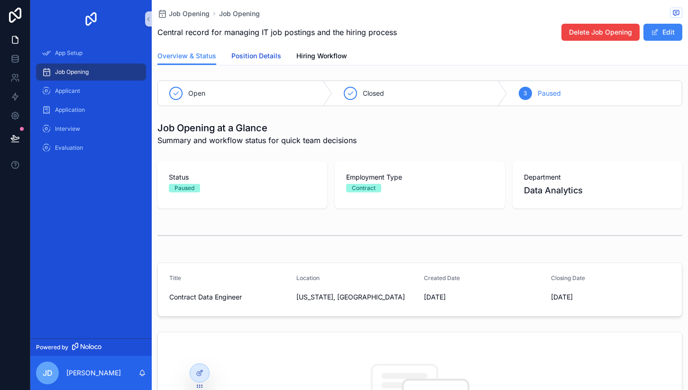
click at [264, 58] on span "Position Details" at bounding box center [256, 55] width 50 height 9
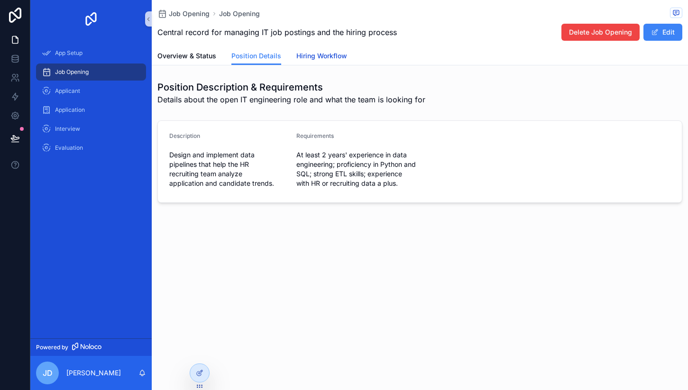
click at [314, 51] on span "Hiring Workflow" at bounding box center [321, 55] width 51 height 9
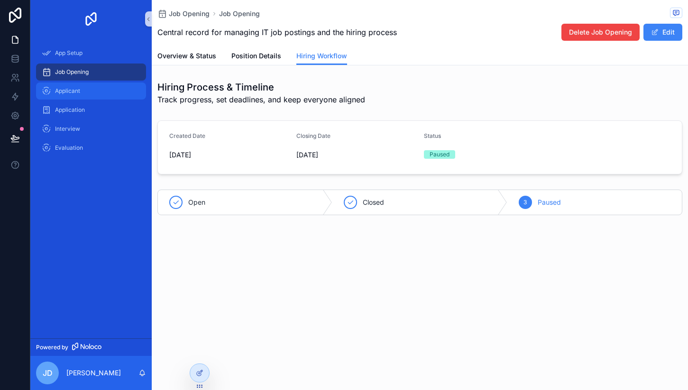
click at [117, 91] on div "Applicant" at bounding box center [91, 90] width 99 height 15
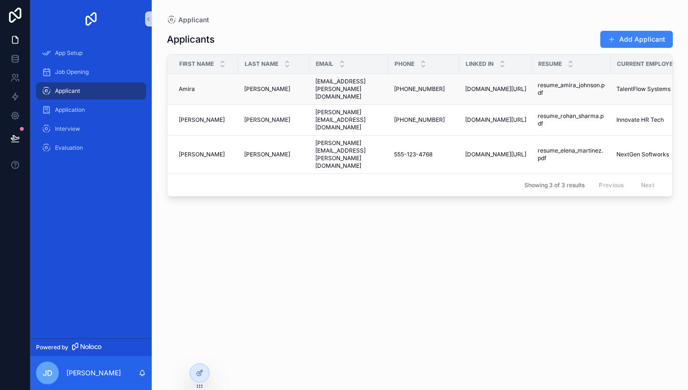
click at [238, 91] on td "Johnson Johnson" at bounding box center [273, 89] width 71 height 31
click at [187, 86] on span "Amira" at bounding box center [187, 89] width 16 height 8
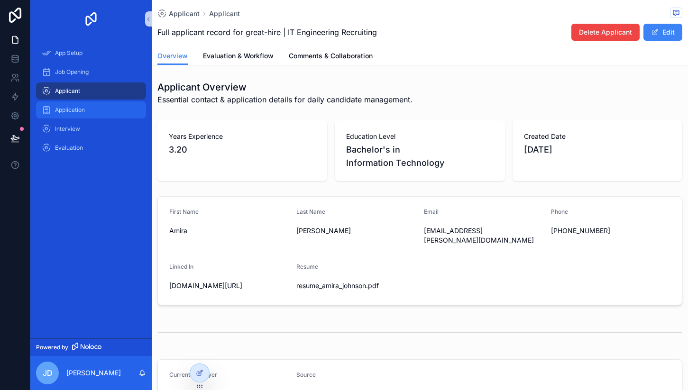
click at [72, 111] on span "Application" at bounding box center [70, 110] width 30 height 8
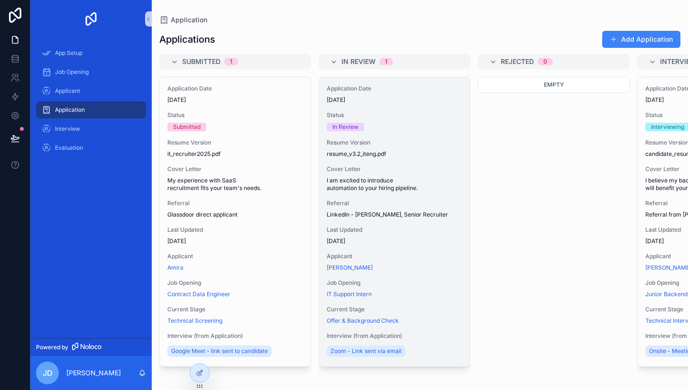
click at [350, 103] on span "9/2/2025" at bounding box center [395, 100] width 136 height 8
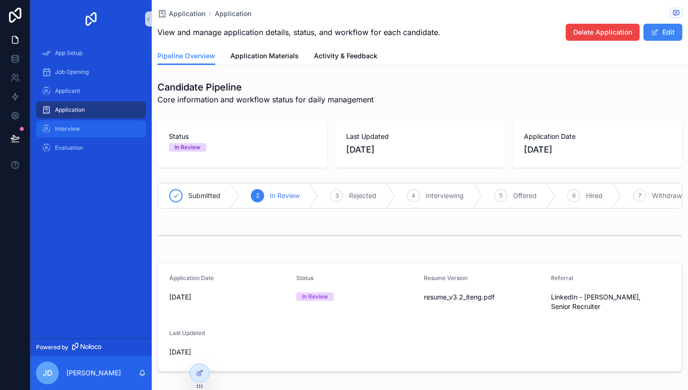
click at [57, 134] on div "Interview" at bounding box center [91, 128] width 99 height 15
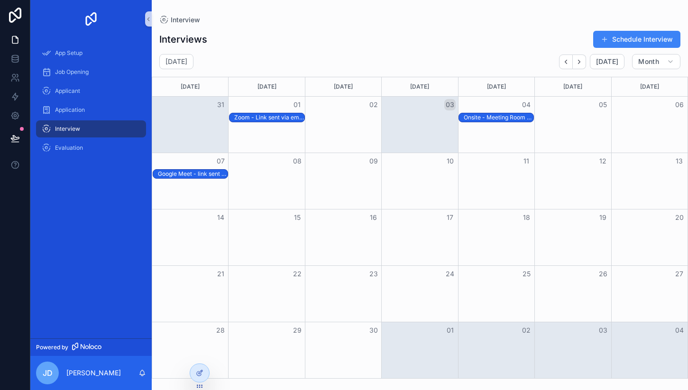
click at [320, 127] on div "Month View" at bounding box center [343, 125] width 76 height 56
click at [78, 148] on span "Evaluation" at bounding box center [69, 148] width 28 height 8
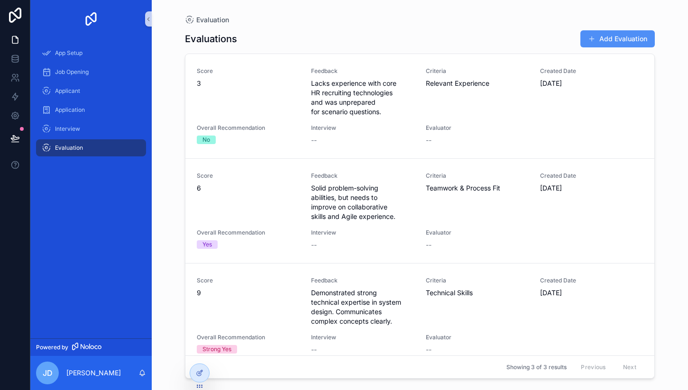
click at [624, 42] on button "Add Evaluation" at bounding box center [617, 38] width 74 height 17
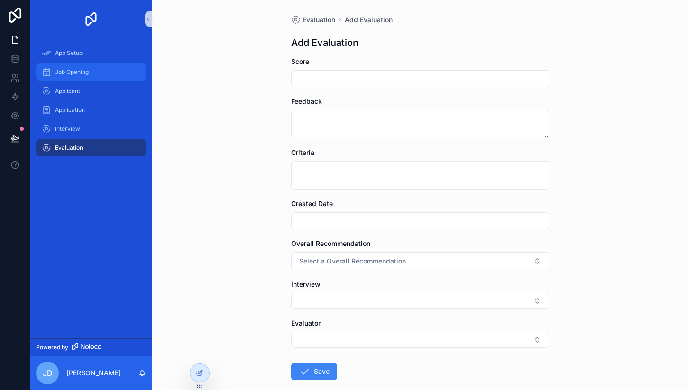
click at [77, 69] on span "Job Opening" at bounding box center [72, 72] width 34 height 8
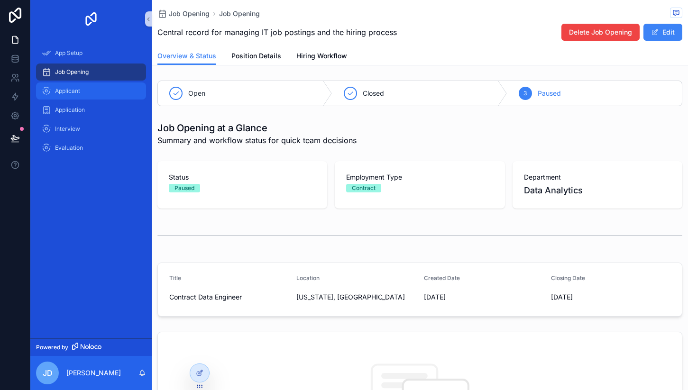
click at [86, 82] on link "Applicant" at bounding box center [91, 90] width 110 height 17
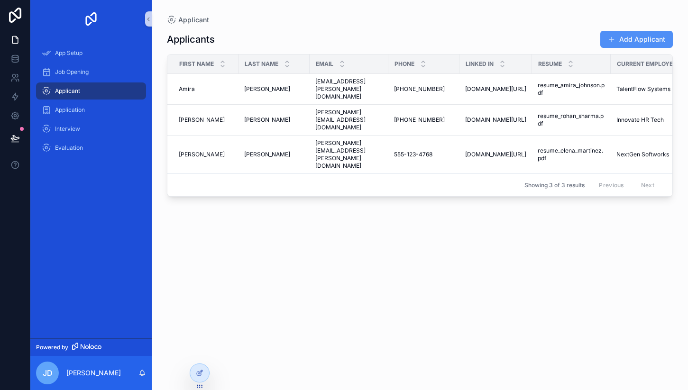
click at [637, 40] on button "Add Applicant" at bounding box center [636, 39] width 73 height 17
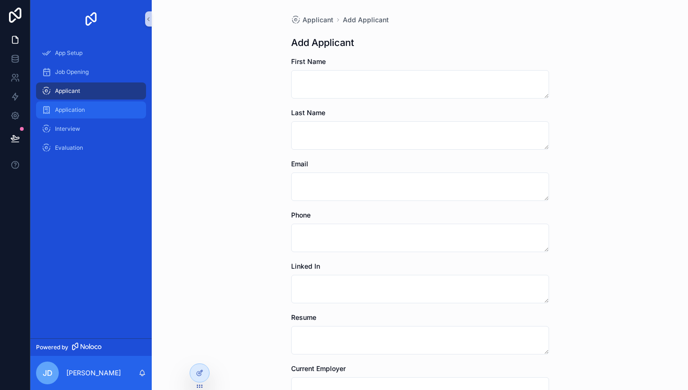
click at [69, 108] on span "Application" at bounding box center [70, 110] width 30 height 8
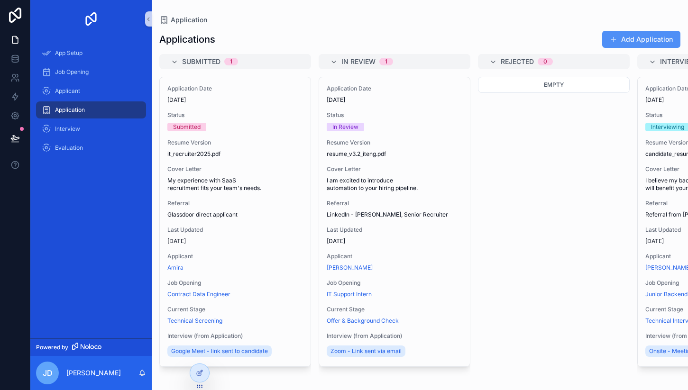
click at [627, 42] on button "Add Application" at bounding box center [641, 39] width 78 height 17
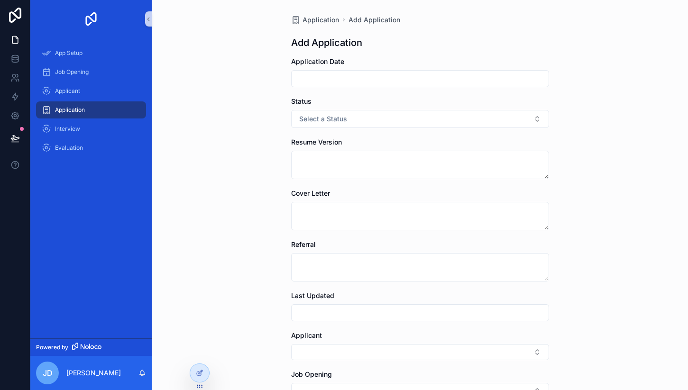
click at [283, 81] on div "Application Add Application Add Application Application Date Status Select a St…" at bounding box center [420, 195] width 536 height 390
click at [96, 128] on div "Interview" at bounding box center [91, 128] width 99 height 15
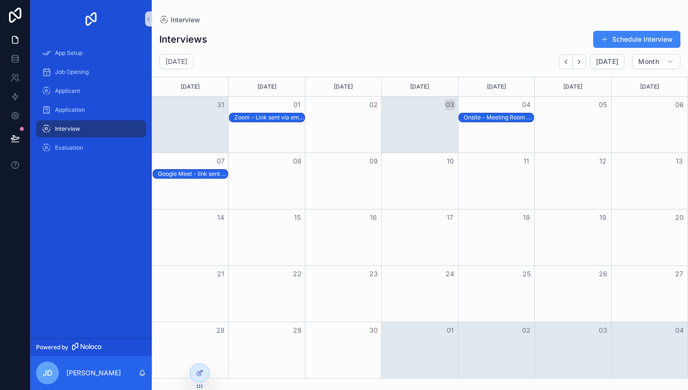
click at [228, 197] on div "Month View" at bounding box center [266, 181] width 76 height 56
click at [202, 368] on div at bounding box center [199, 373] width 19 height 18
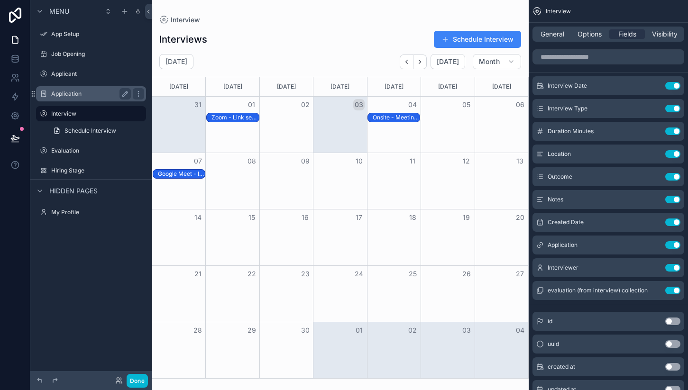
click at [77, 93] on label "Application" at bounding box center [89, 94] width 76 height 8
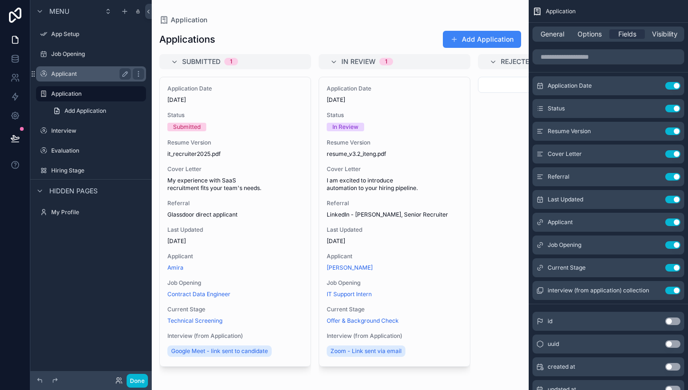
click at [76, 78] on div "Applicant" at bounding box center [91, 73] width 80 height 11
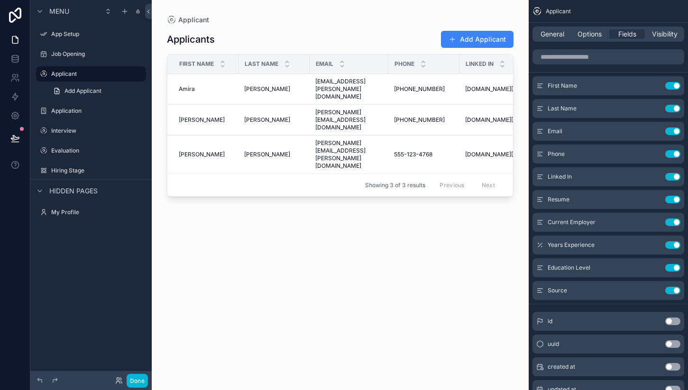
click at [446, 58] on div "Phone" at bounding box center [424, 64] width 70 height 18
click at [450, 178] on div "Previous Next" at bounding box center [467, 185] width 69 height 15
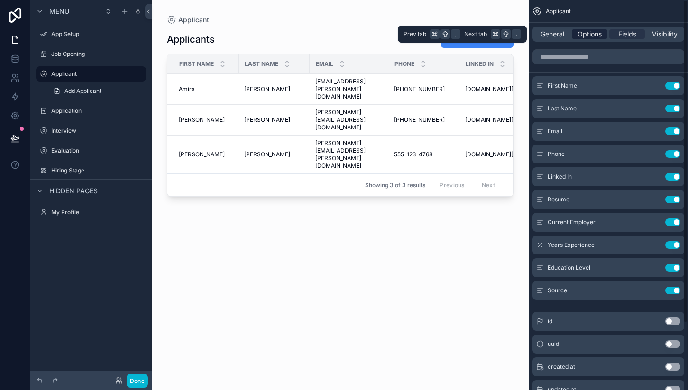
click at [583, 31] on span "Options" at bounding box center [589, 33] width 24 height 9
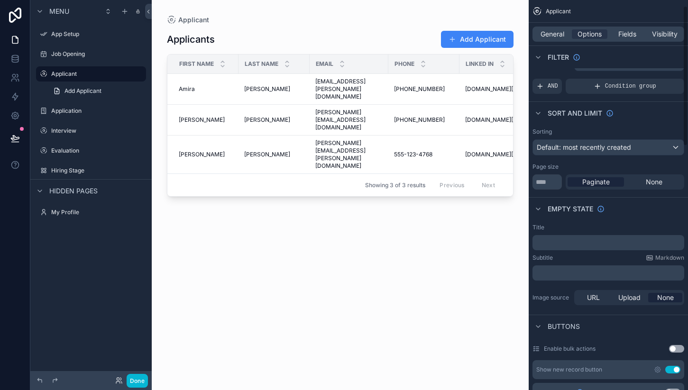
scroll to position [16, 0]
click at [551, 40] on div "General Options Fields Visibility" at bounding box center [608, 34] width 152 height 15
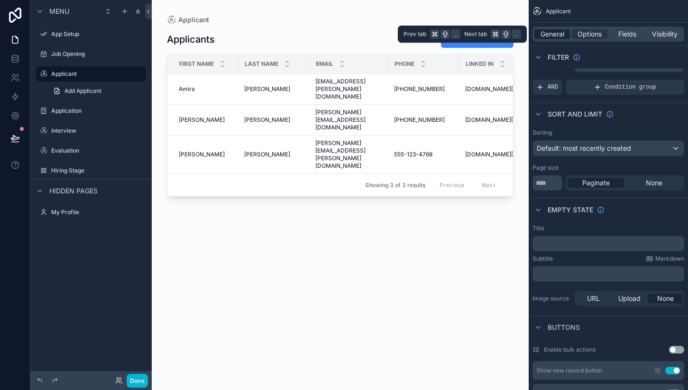
click at [550, 33] on span "General" at bounding box center [552, 33] width 24 height 9
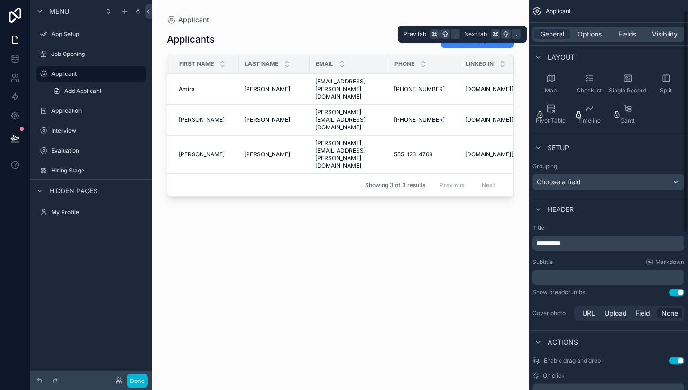
scroll to position [293, 0]
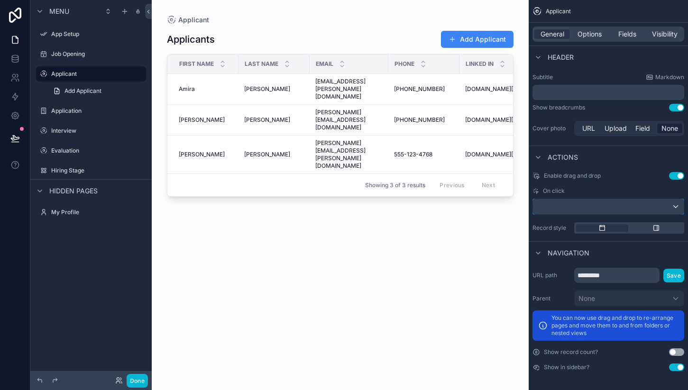
click at [585, 208] on div "scrollable content" at bounding box center [608, 206] width 151 height 15
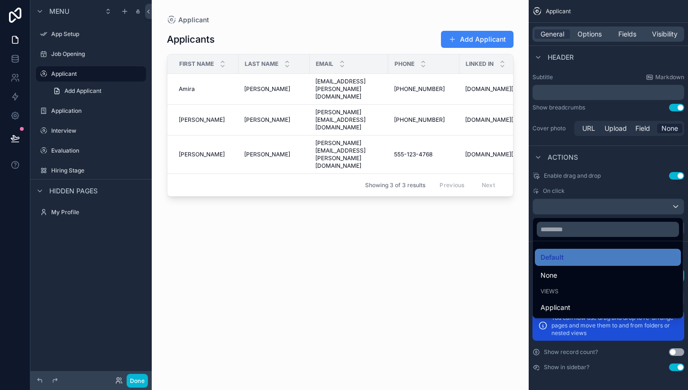
click at [585, 208] on div "scrollable content" at bounding box center [344, 195] width 688 height 390
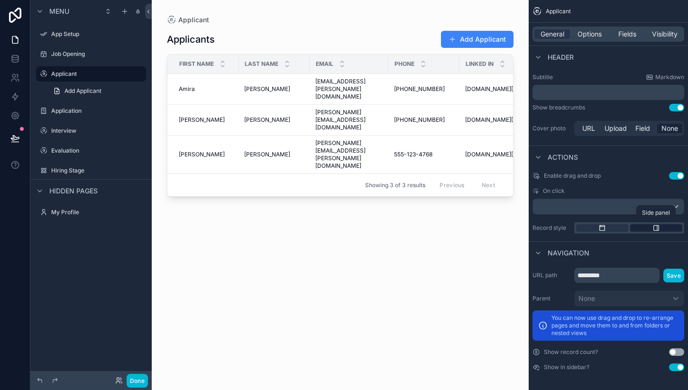
click at [645, 231] on div "scrollable content" at bounding box center [656, 228] width 52 height 8
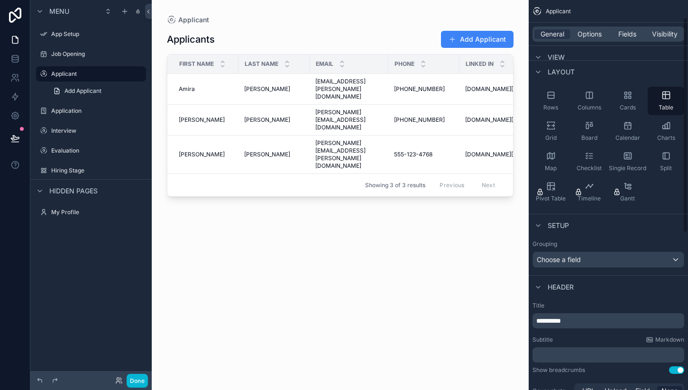
scroll to position [0, 0]
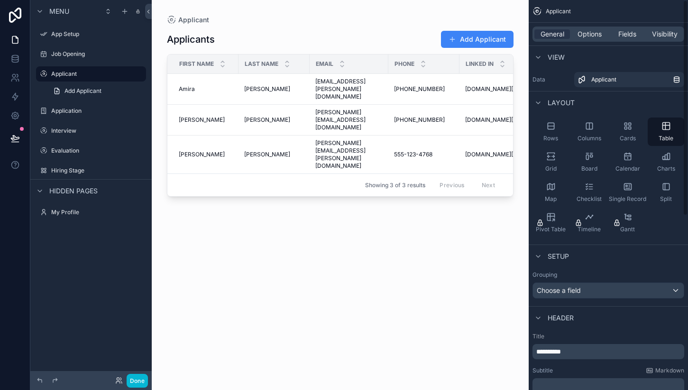
click at [398, 9] on div "Applicant Applicants Add Applicant First Name Last Name Email Phone Linked In R…" at bounding box center [340, 189] width 377 height 379
click at [76, 89] on span "Add Applicant" at bounding box center [82, 91] width 37 height 8
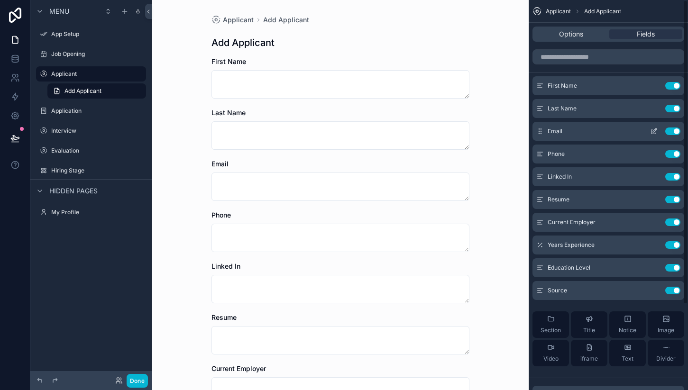
scroll to position [110, 0]
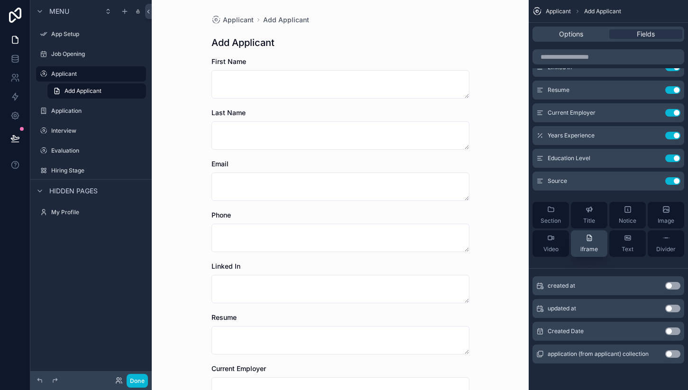
click at [598, 249] on button "iframe" at bounding box center [589, 243] width 37 height 27
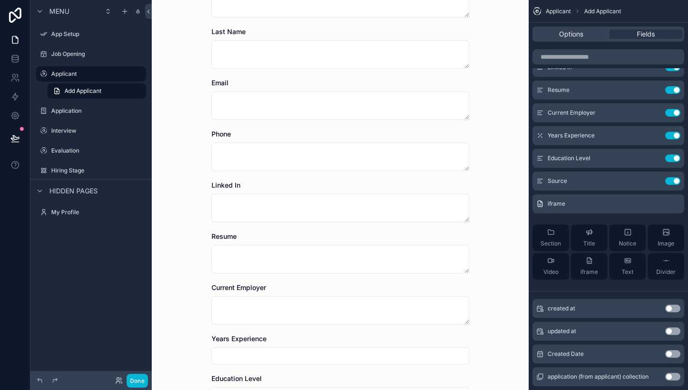
scroll to position [201, 0]
